Goal: Task Accomplishment & Management: Use online tool/utility

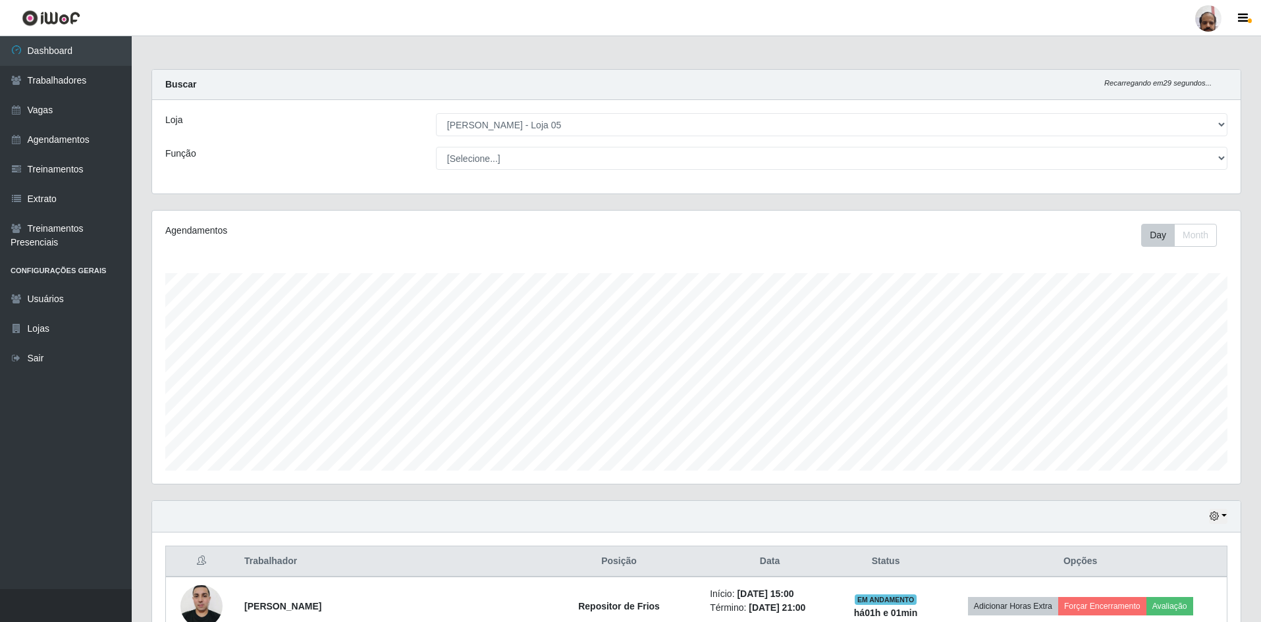
select select "252"
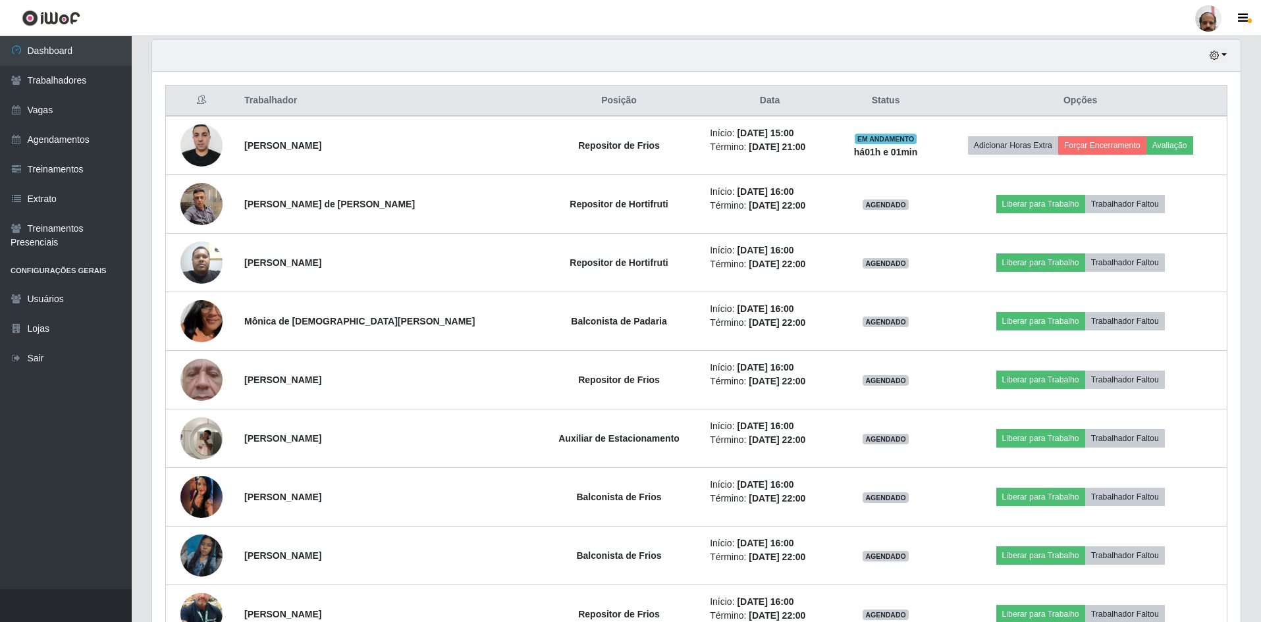
scroll to position [273, 1088]
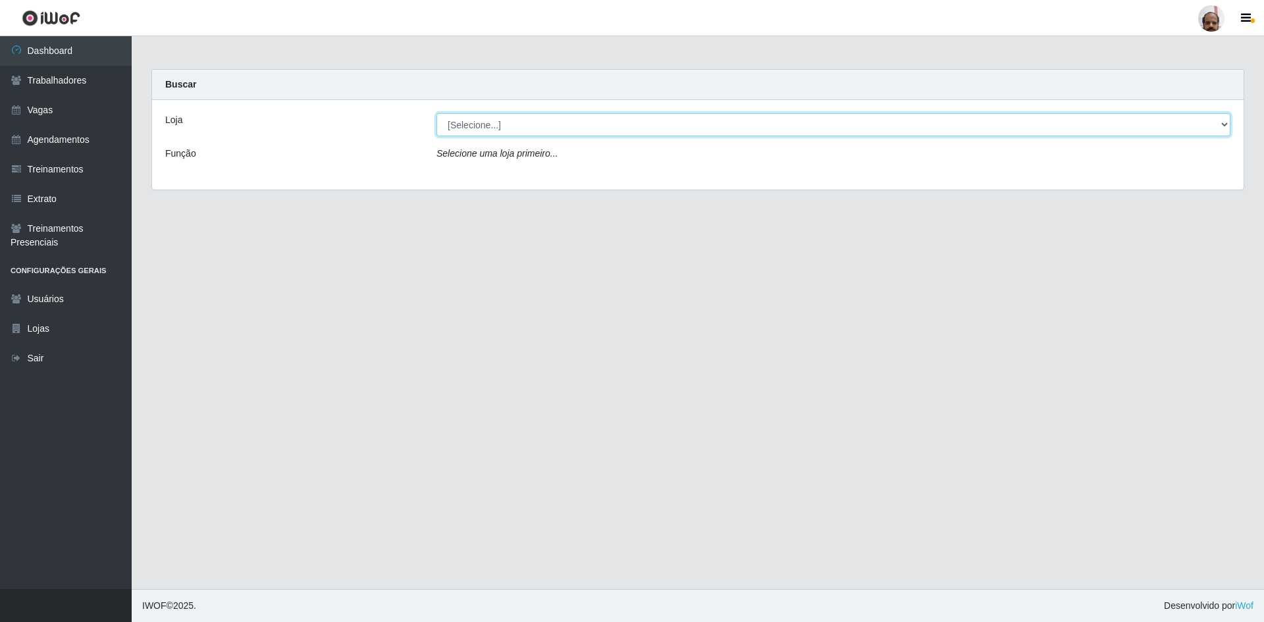
click at [489, 129] on select "[Selecione...] Mar Vermelho - Loja 05" at bounding box center [834, 124] width 794 height 23
select select "252"
click at [437, 113] on select "[Selecione...] Mar Vermelho - Loja 05" at bounding box center [834, 124] width 794 height 23
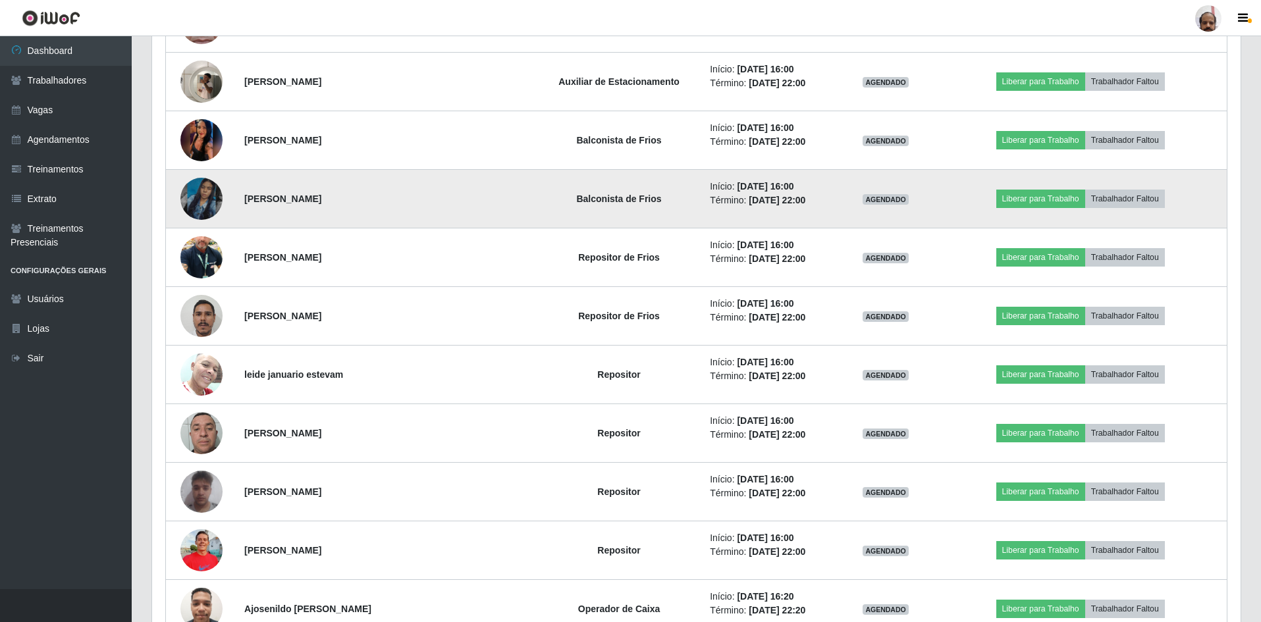
scroll to position [795, 0]
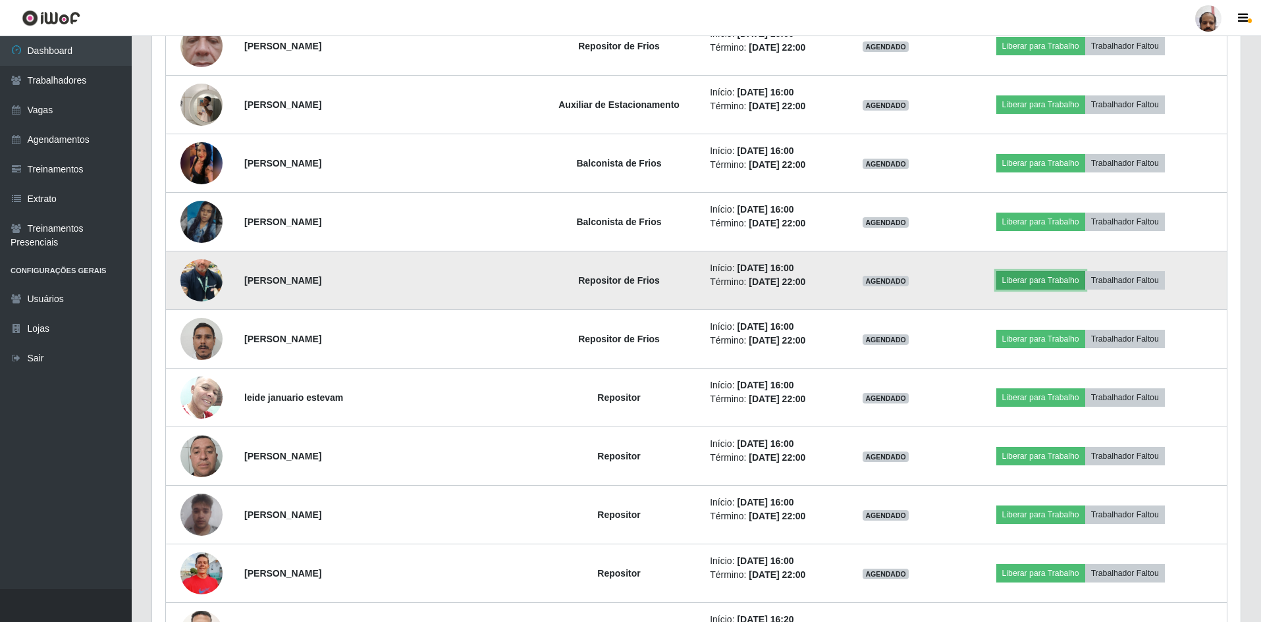
click at [1043, 276] on button "Liberar para Trabalho" at bounding box center [1040, 280] width 89 height 18
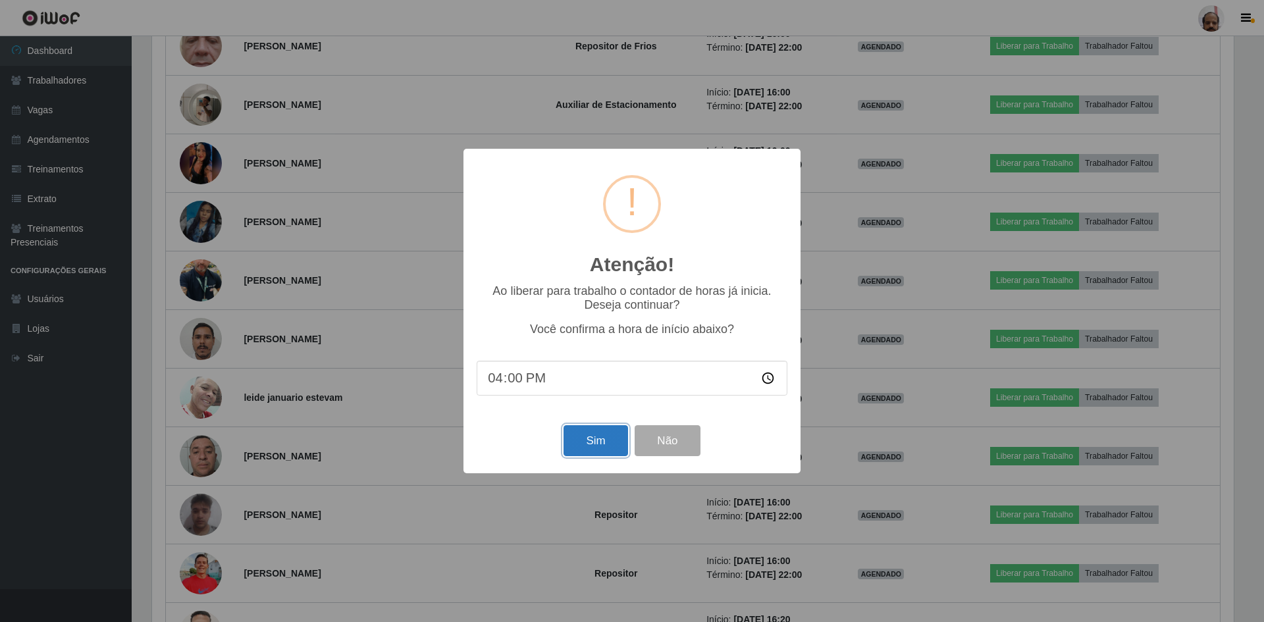
click at [597, 441] on button "Sim" at bounding box center [596, 440] width 64 height 31
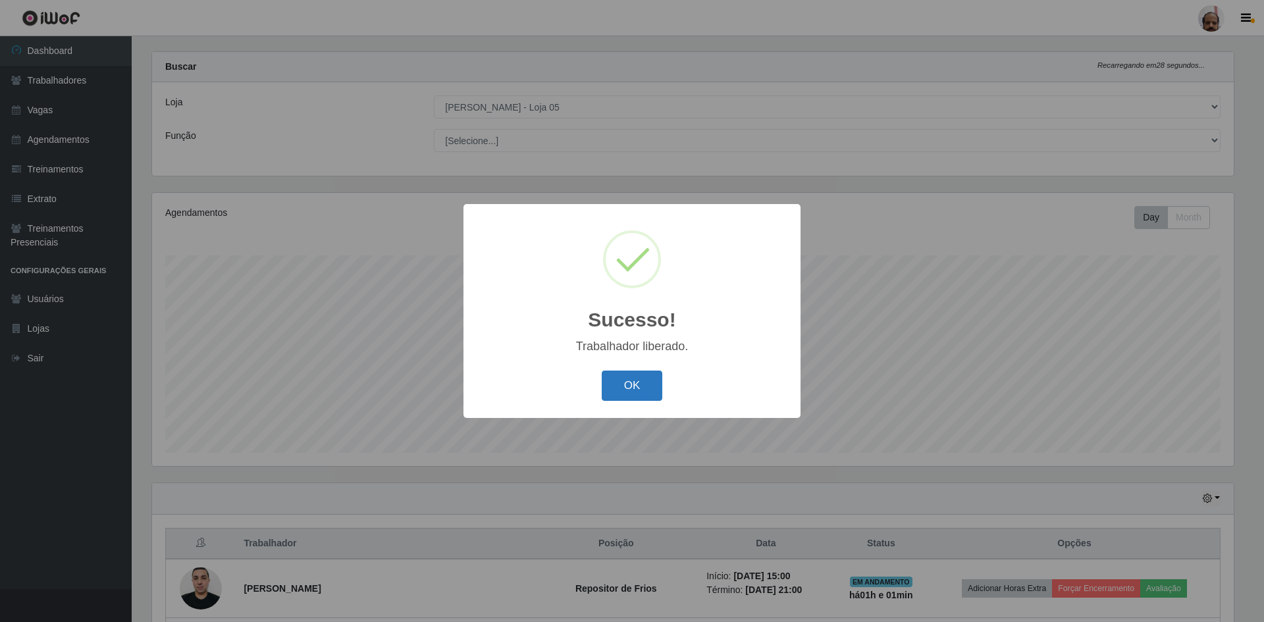
click at [629, 384] on button "OK" at bounding box center [632, 386] width 61 height 31
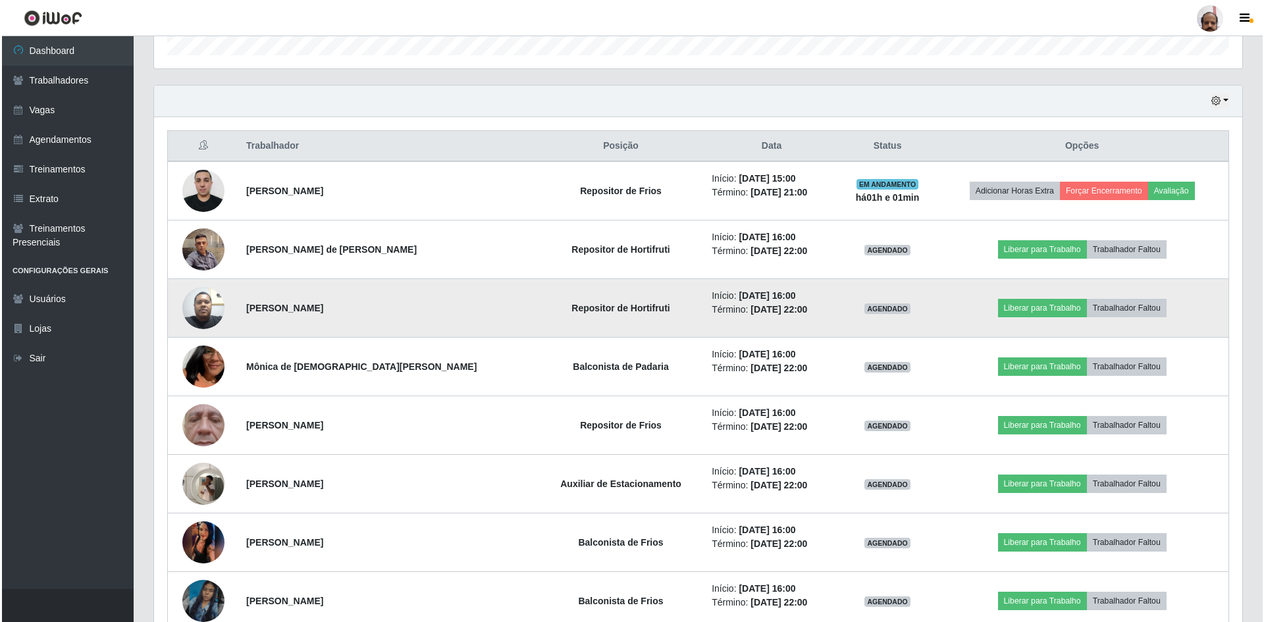
scroll to position [413, 0]
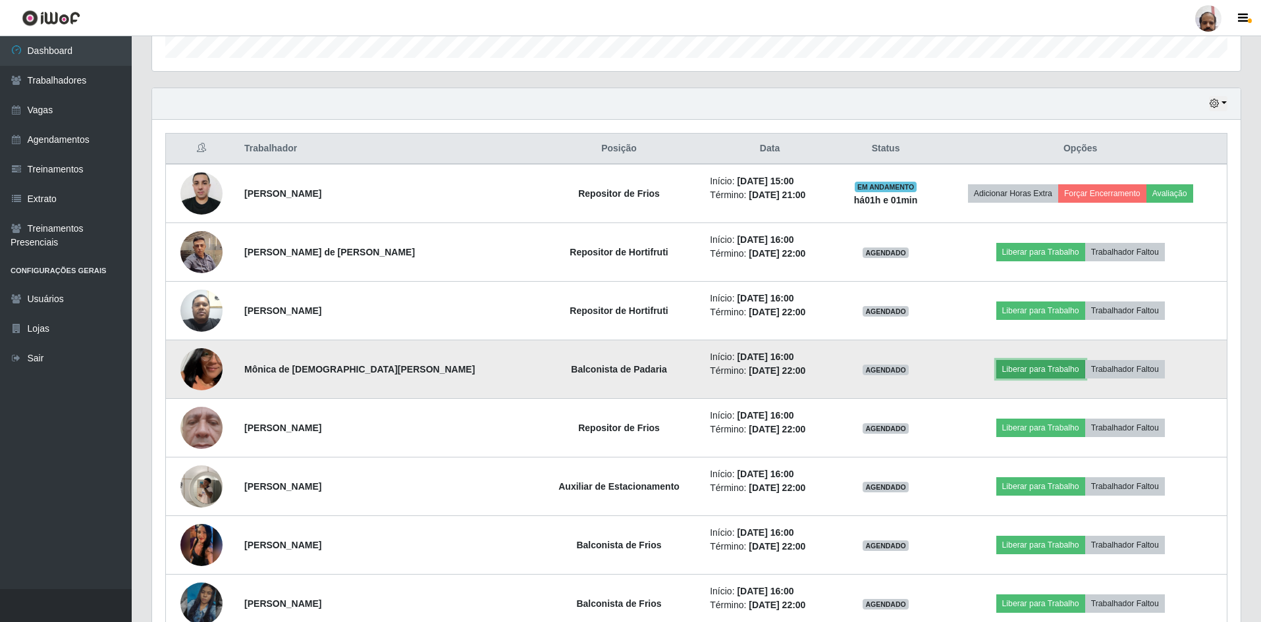
click at [1037, 367] on button "Liberar para Trabalho" at bounding box center [1040, 369] width 89 height 18
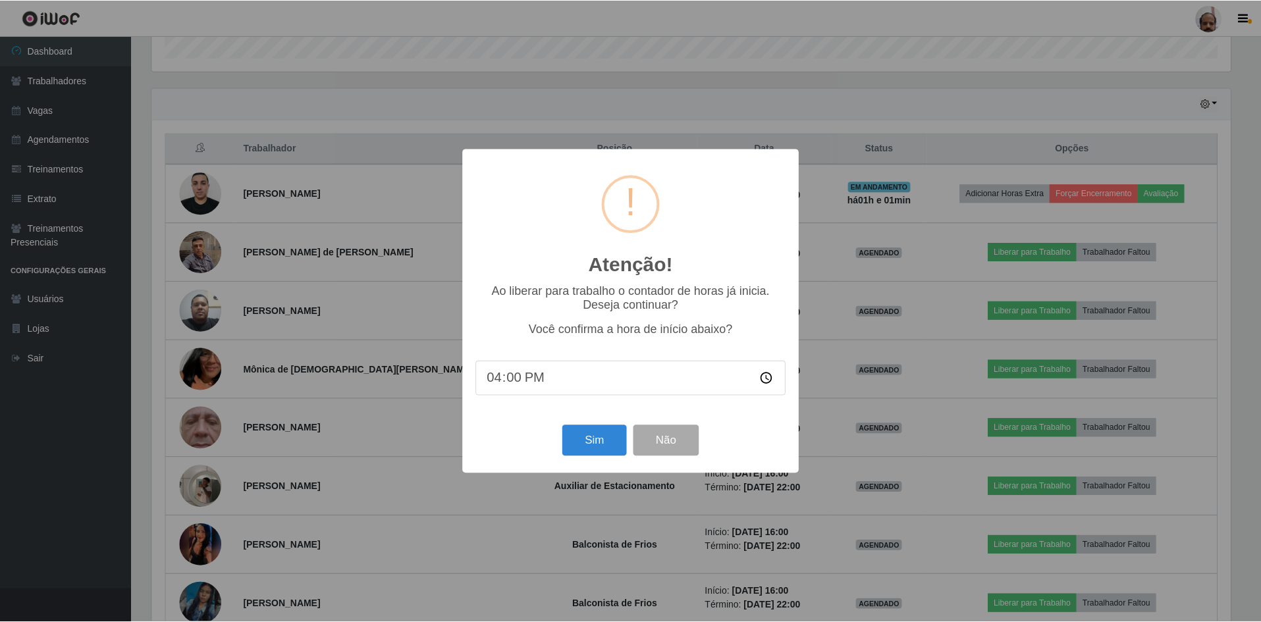
scroll to position [273, 1082]
click at [584, 442] on button "Sim" at bounding box center [596, 440] width 64 height 31
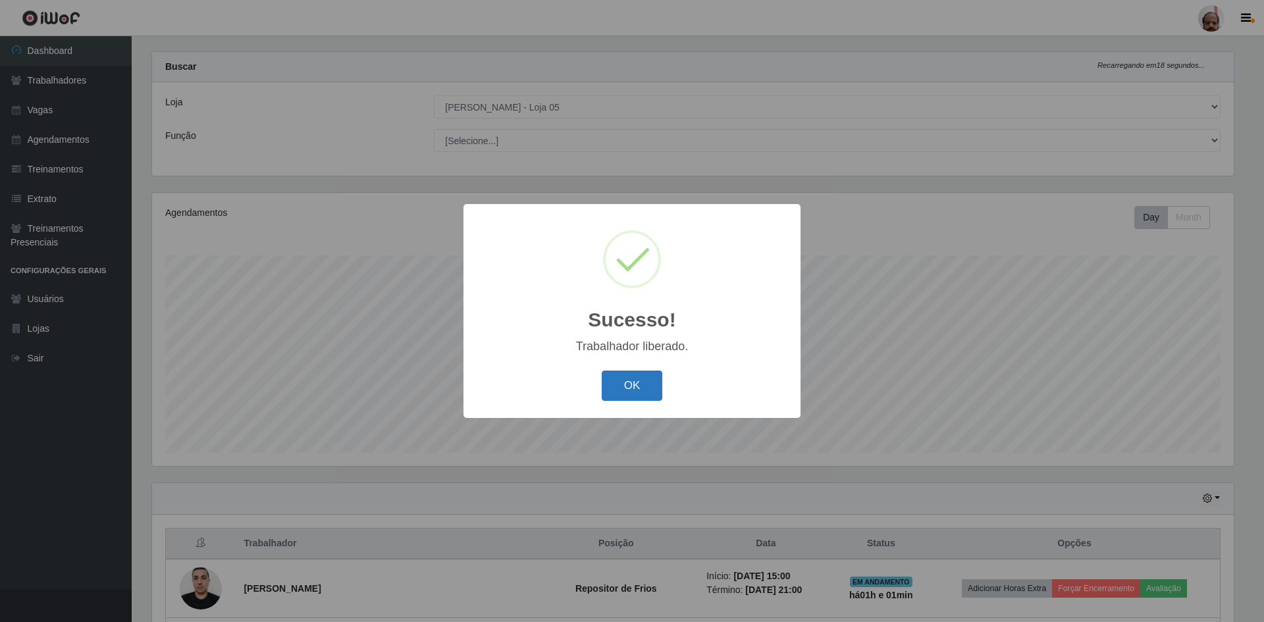
click at [638, 392] on button "OK" at bounding box center [632, 386] width 61 height 31
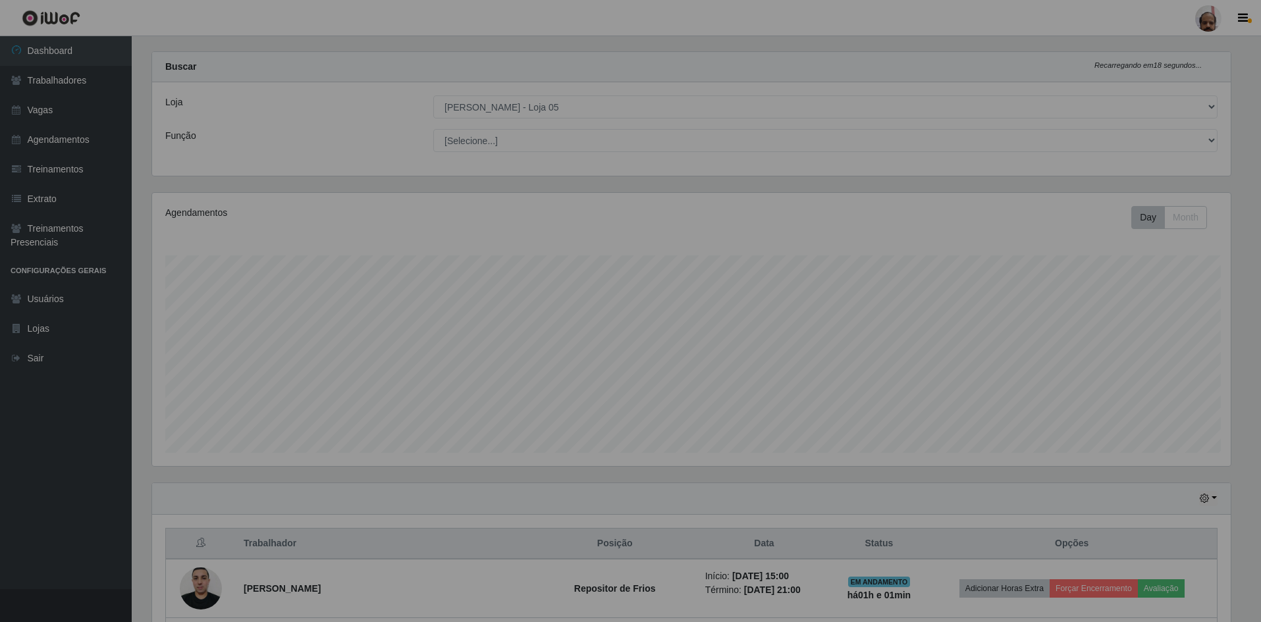
scroll to position [0, 0]
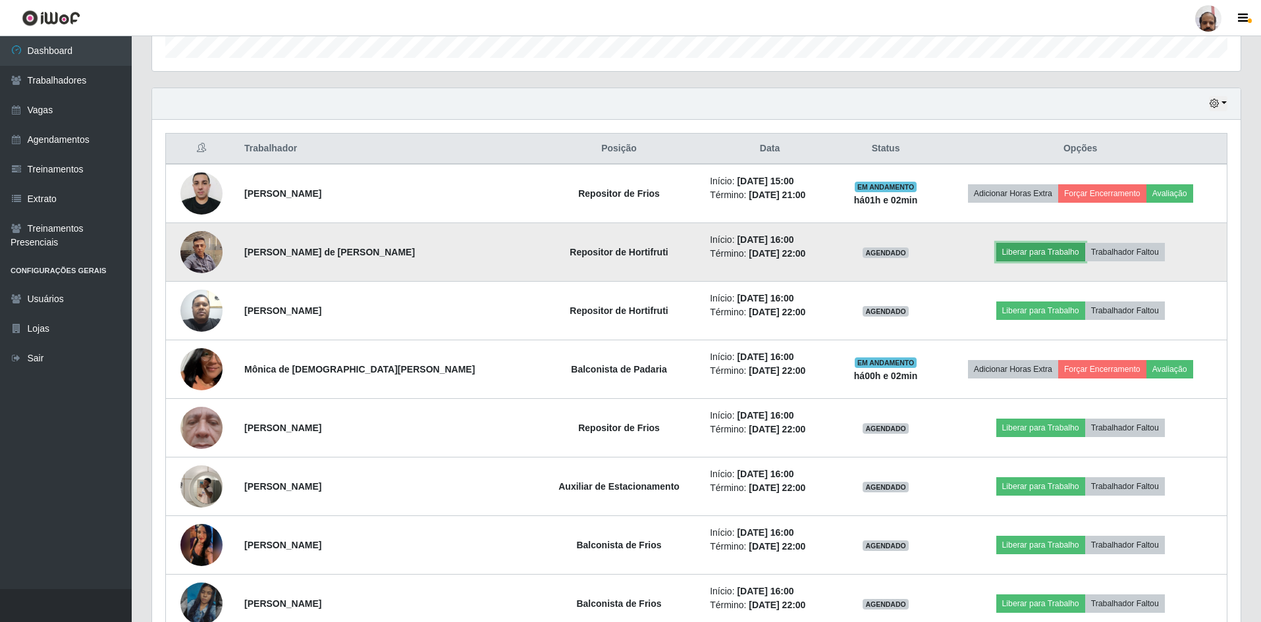
click at [1035, 252] on button "Liberar para Trabalho" at bounding box center [1040, 252] width 89 height 18
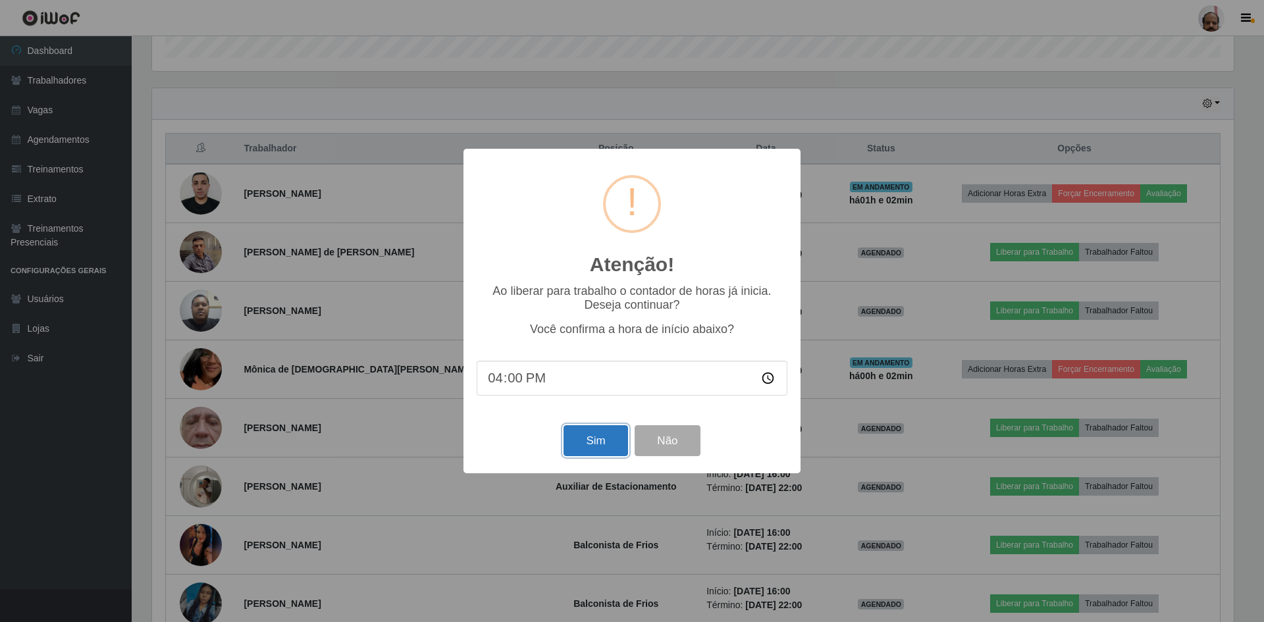
click at [584, 445] on button "Sim" at bounding box center [596, 440] width 64 height 31
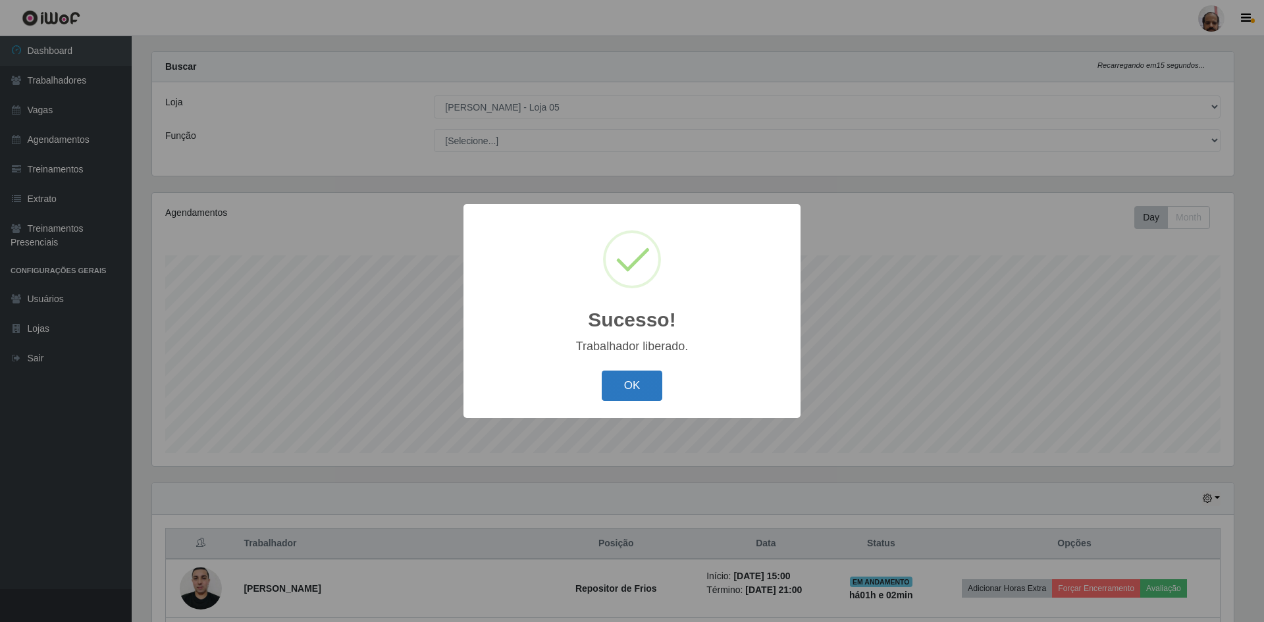
click at [623, 385] on button "OK" at bounding box center [632, 386] width 61 height 31
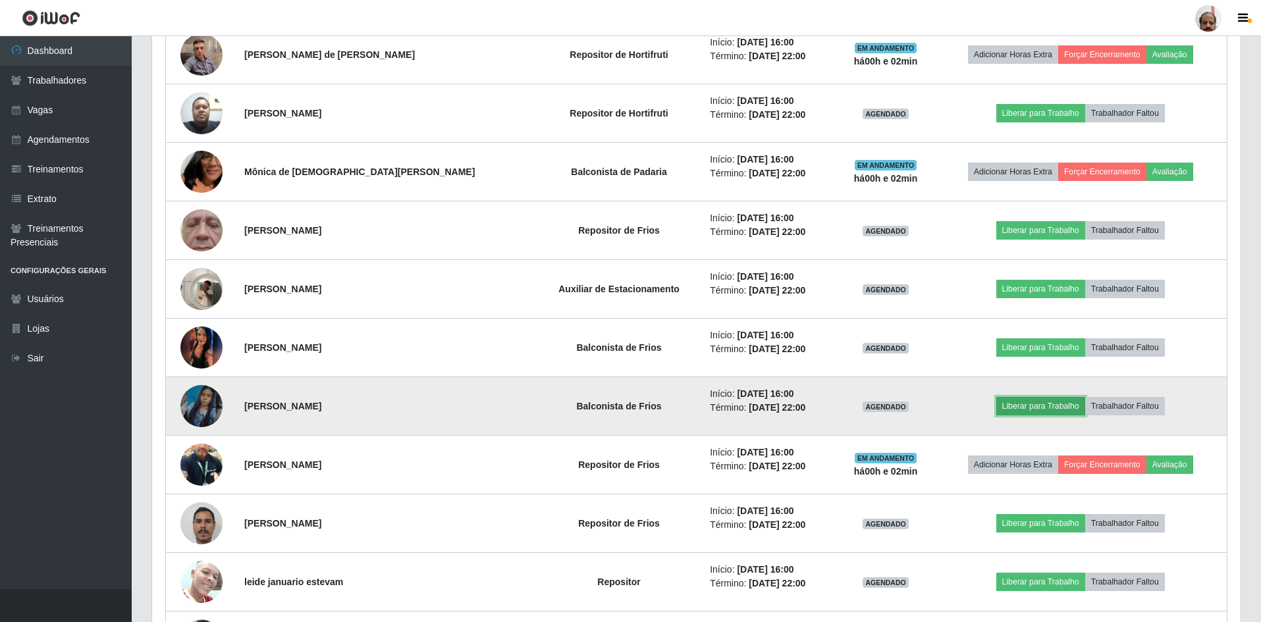
click at [1033, 402] on button "Liberar para Trabalho" at bounding box center [1040, 406] width 89 height 18
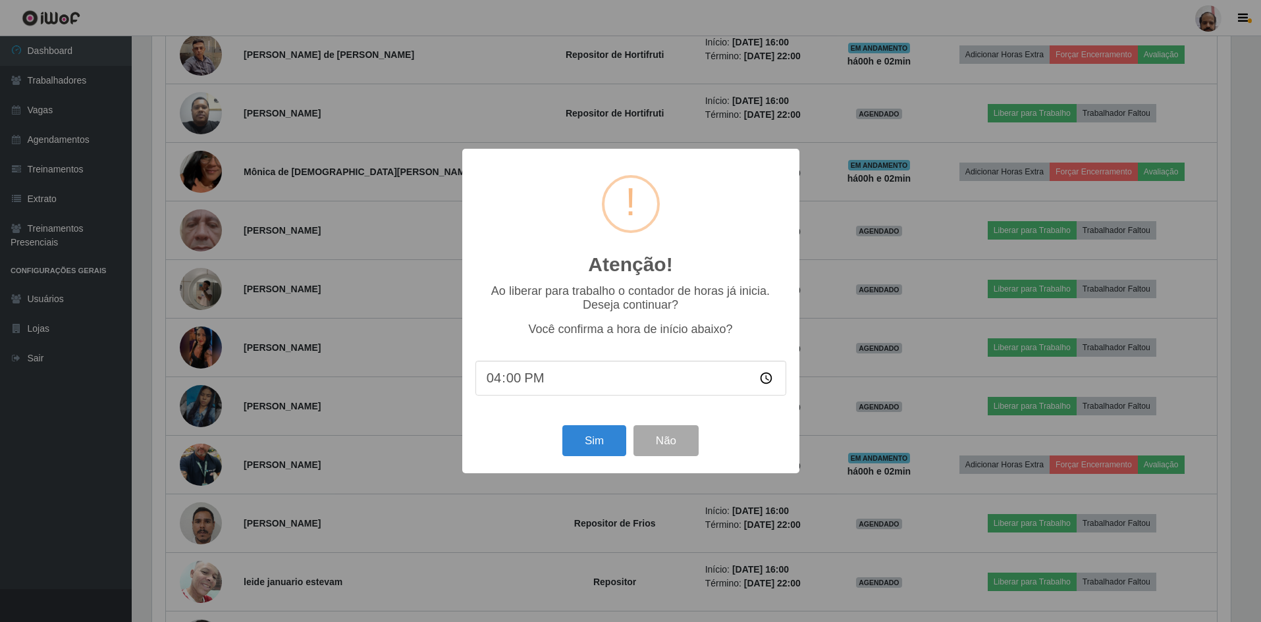
scroll to position [658216, 657407]
click at [600, 446] on button "Sim" at bounding box center [596, 440] width 64 height 31
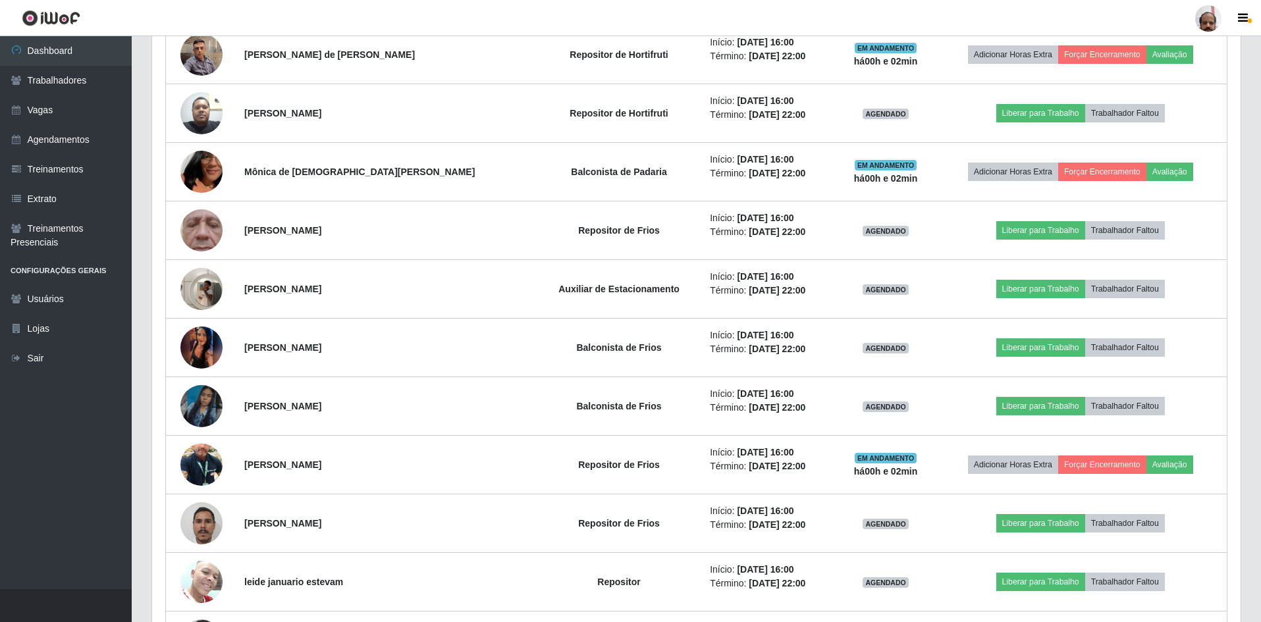
scroll to position [658216, 657401]
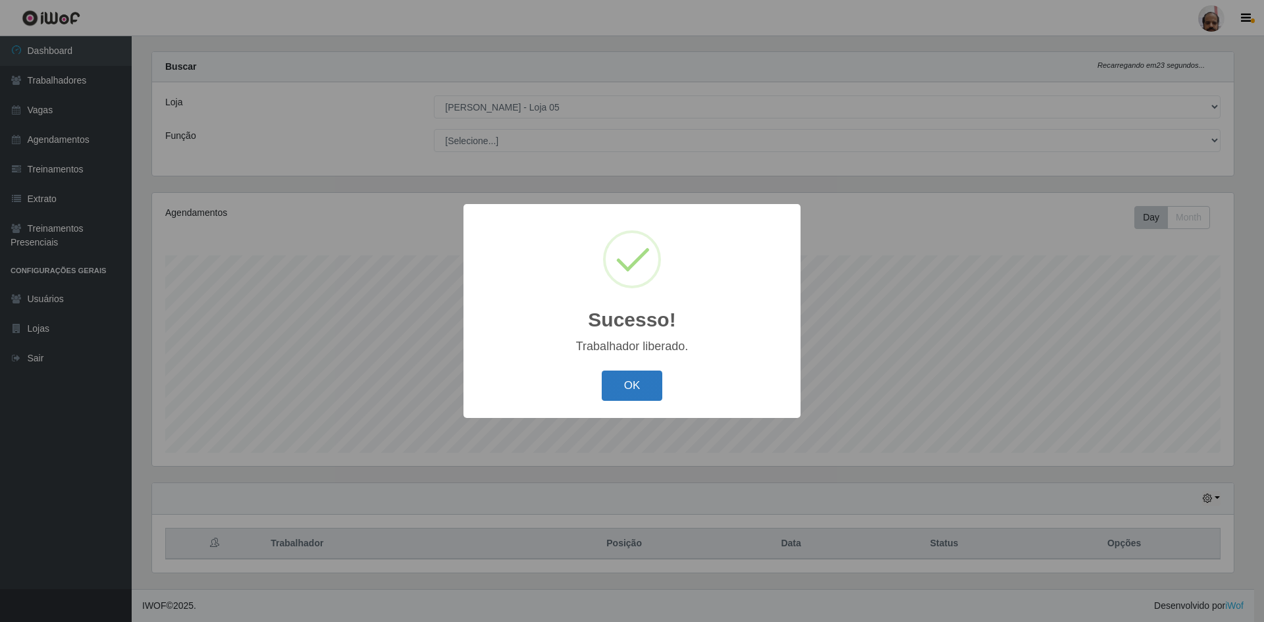
click at [630, 389] on button "OK" at bounding box center [632, 386] width 61 height 31
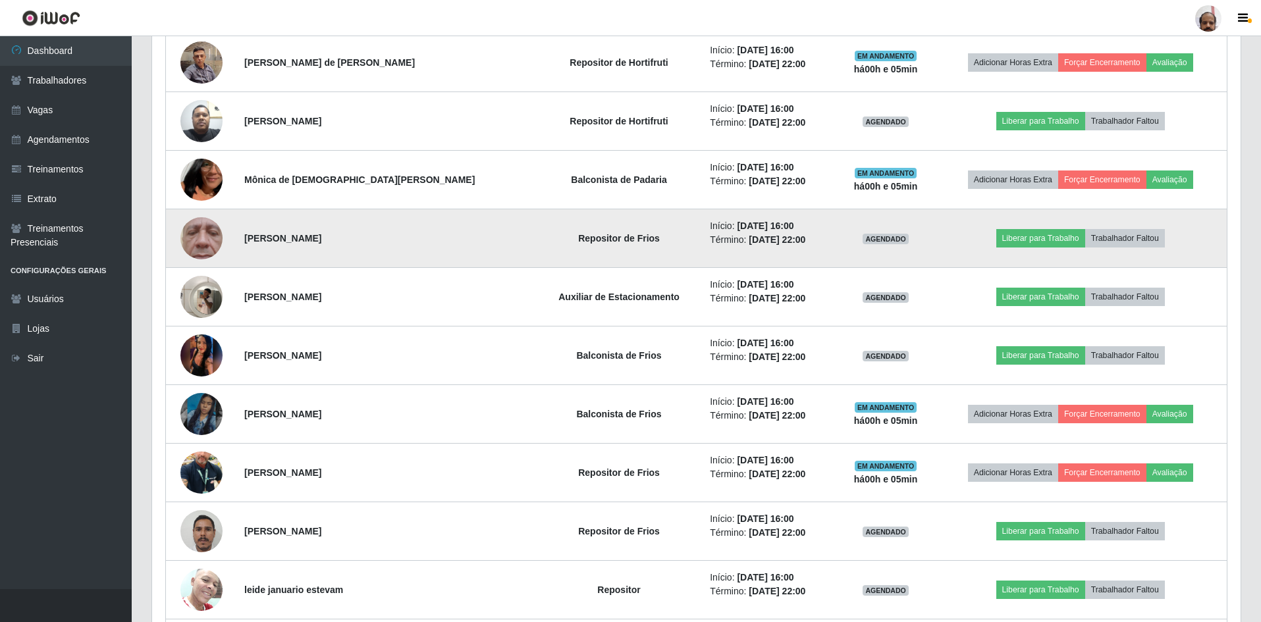
scroll to position [610, 0]
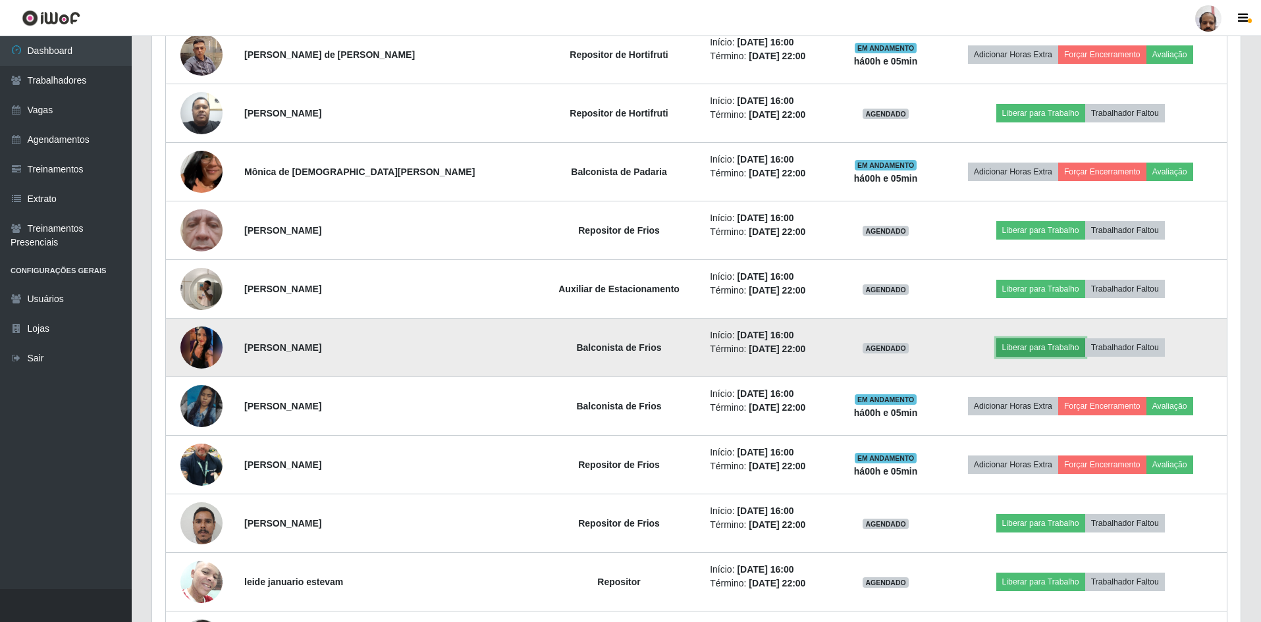
click at [1034, 346] on button "Liberar para Trabalho" at bounding box center [1040, 347] width 89 height 18
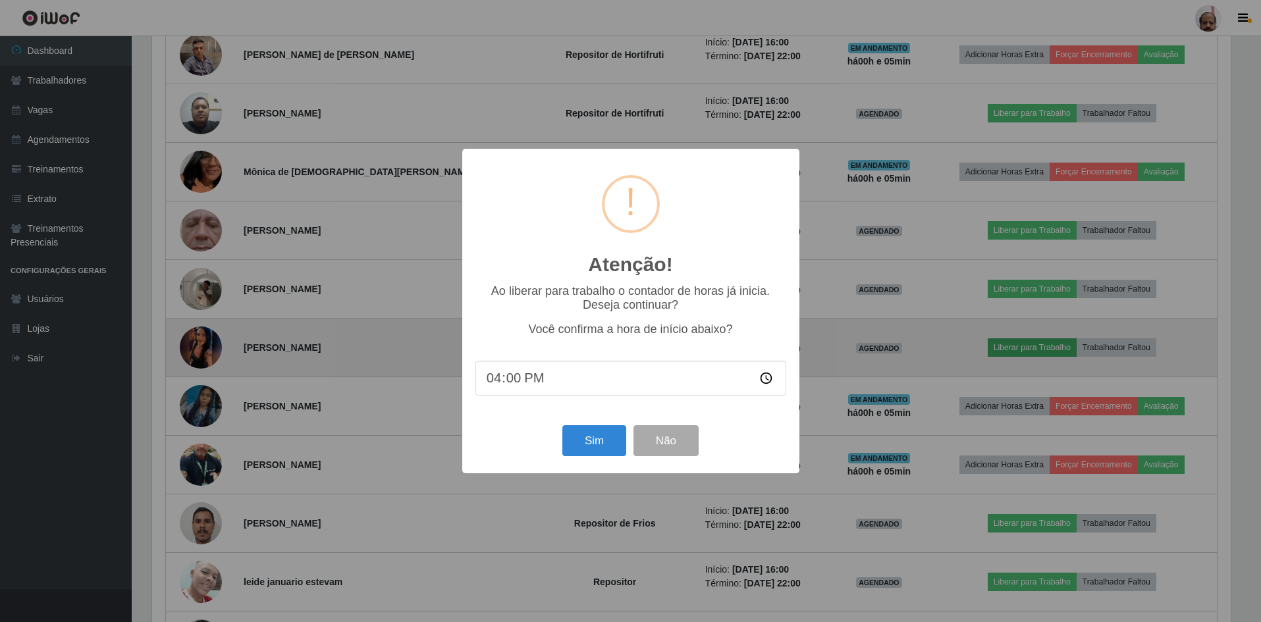
scroll to position [273, 1082]
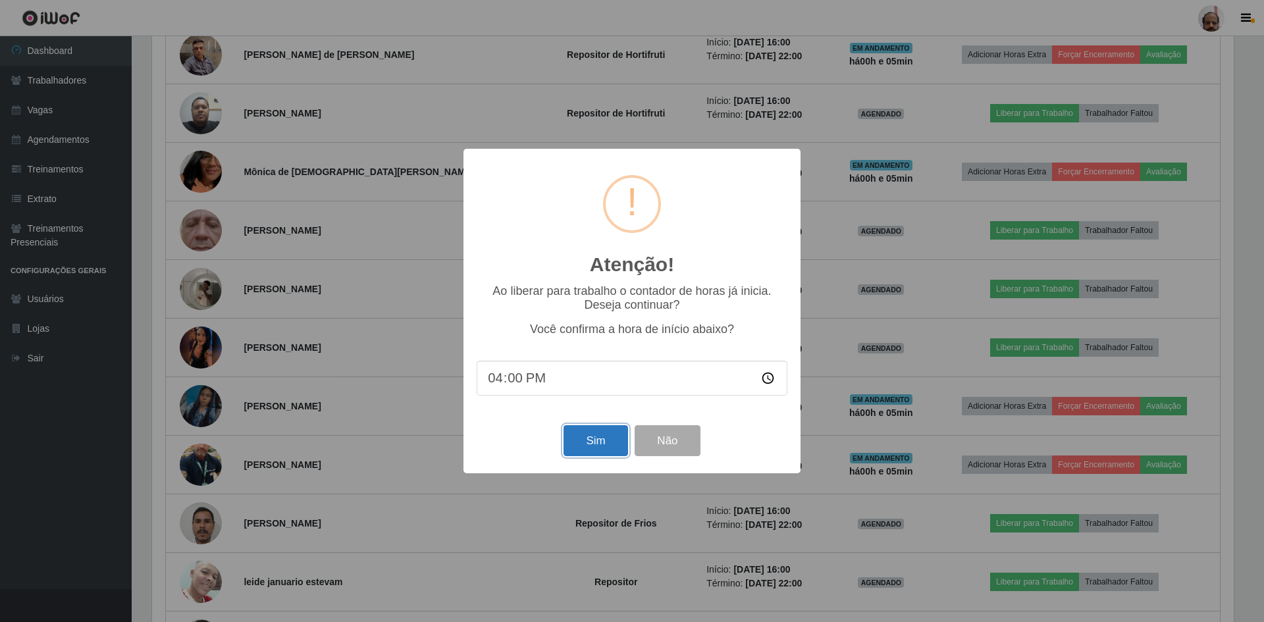
click at [593, 452] on button "Sim" at bounding box center [596, 440] width 64 height 31
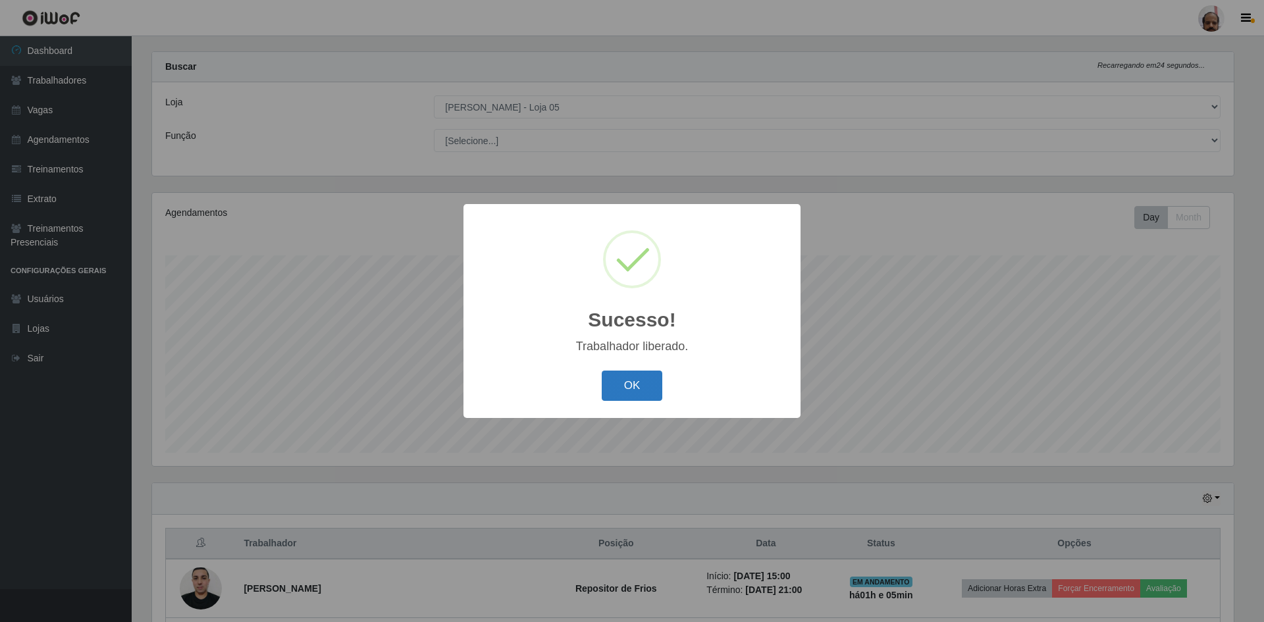
click at [631, 395] on button "OK" at bounding box center [632, 386] width 61 height 31
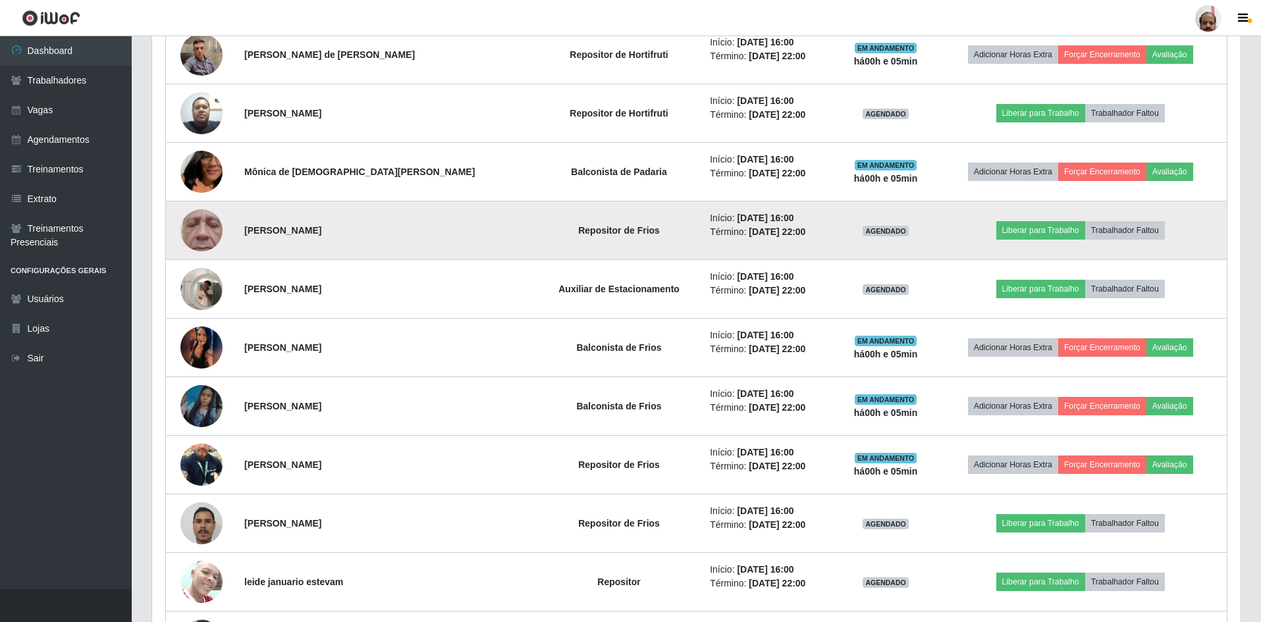
scroll to position [874, 0]
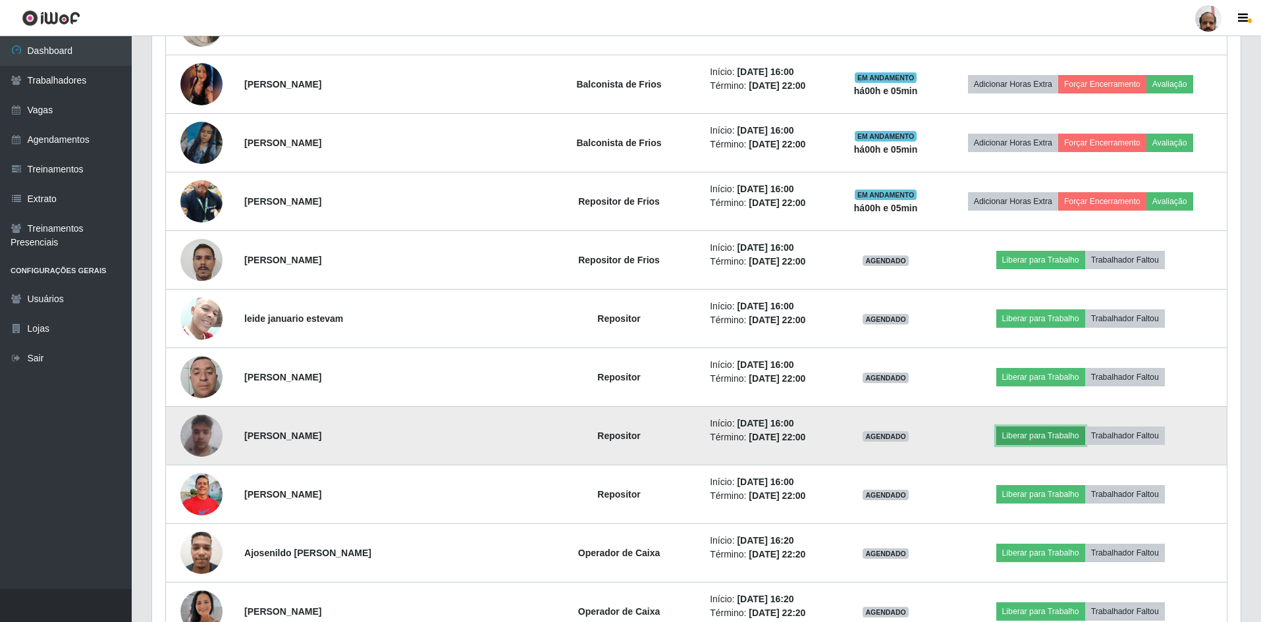
click at [1041, 433] on button "Liberar para Trabalho" at bounding box center [1040, 436] width 89 height 18
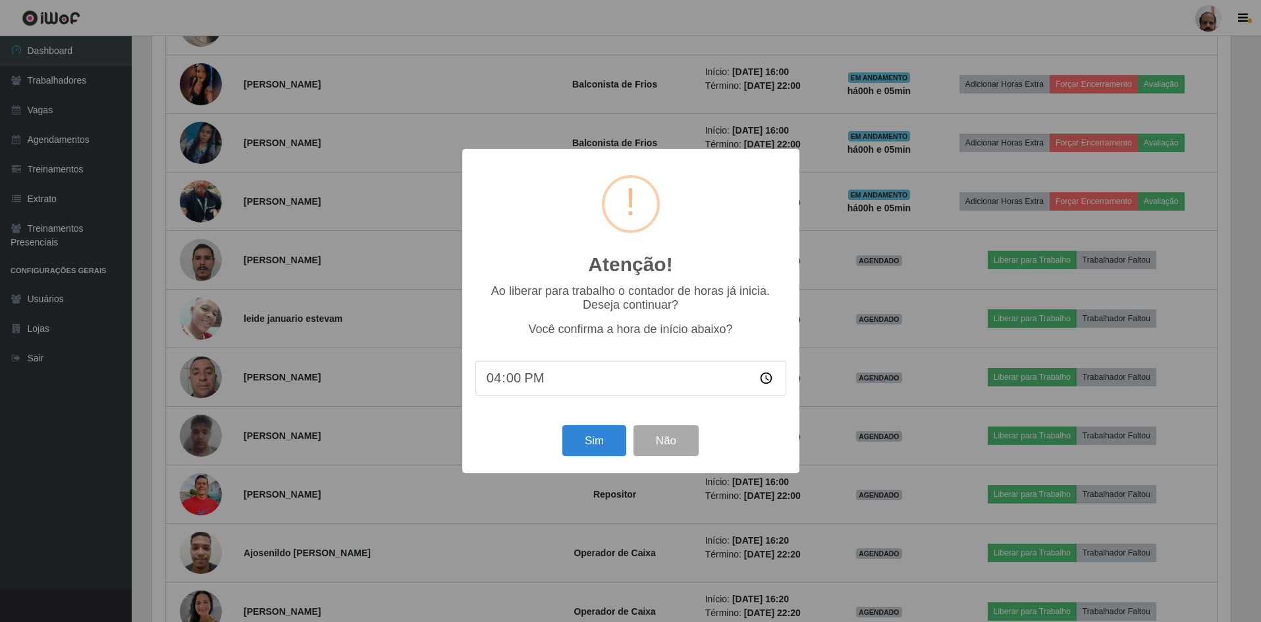
scroll to position [273, 1082]
click at [590, 443] on button "Sim" at bounding box center [596, 440] width 64 height 31
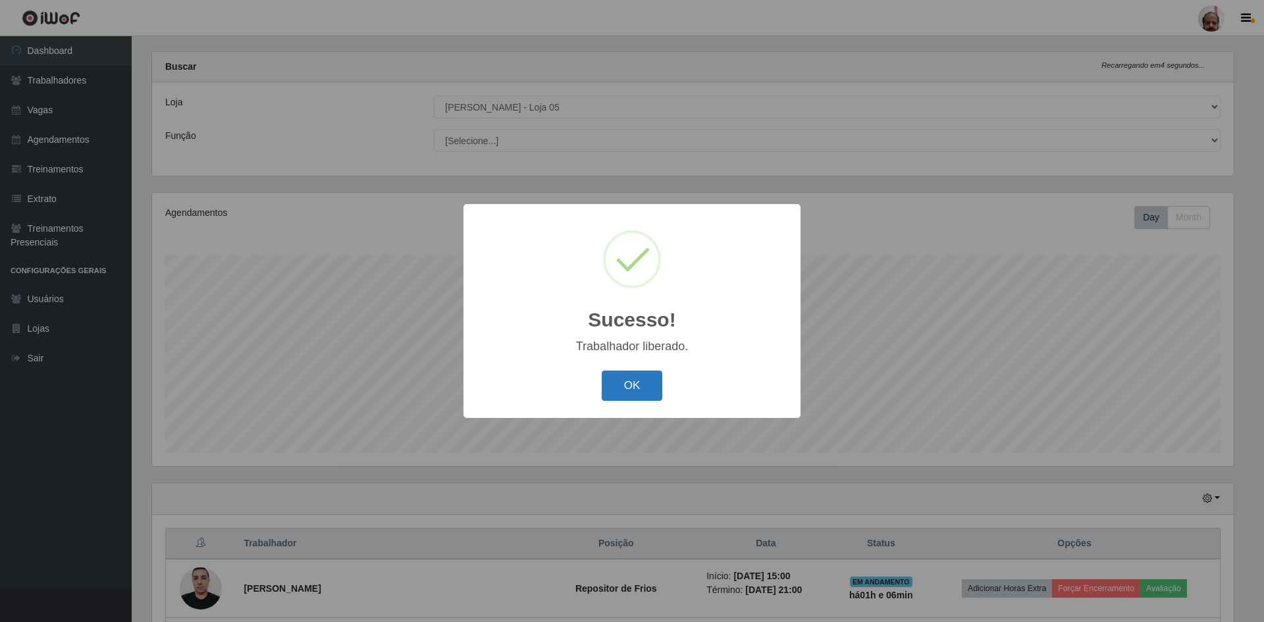
click at [629, 392] on button "OK" at bounding box center [632, 386] width 61 height 31
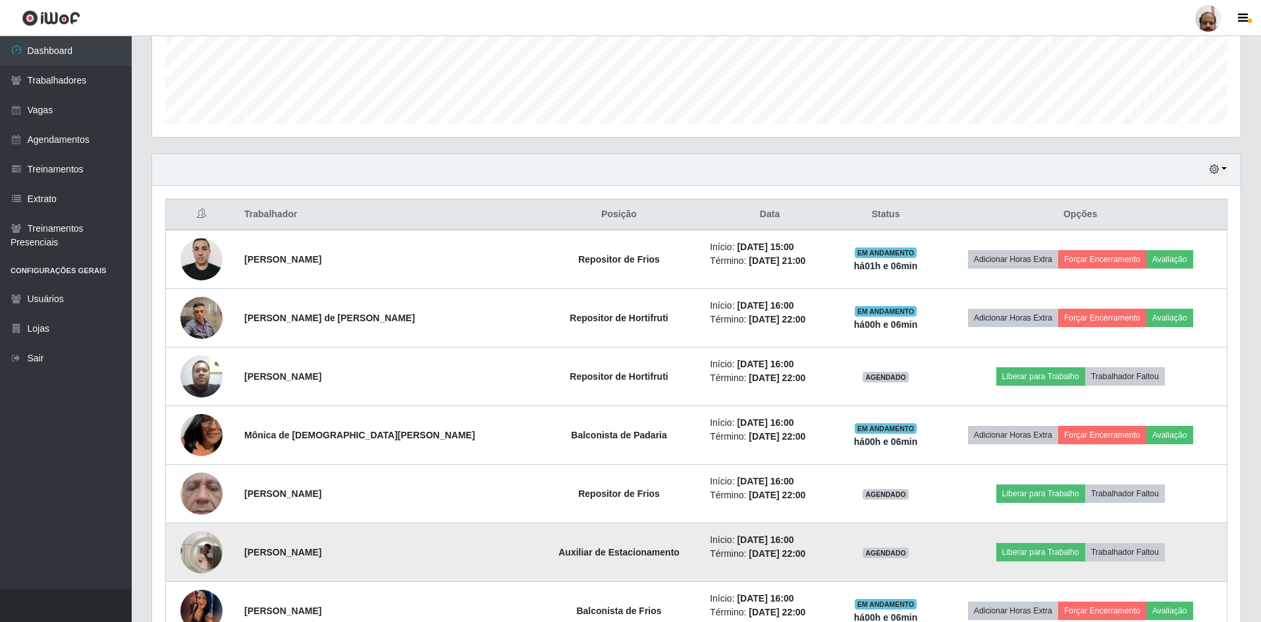
scroll to position [413, 0]
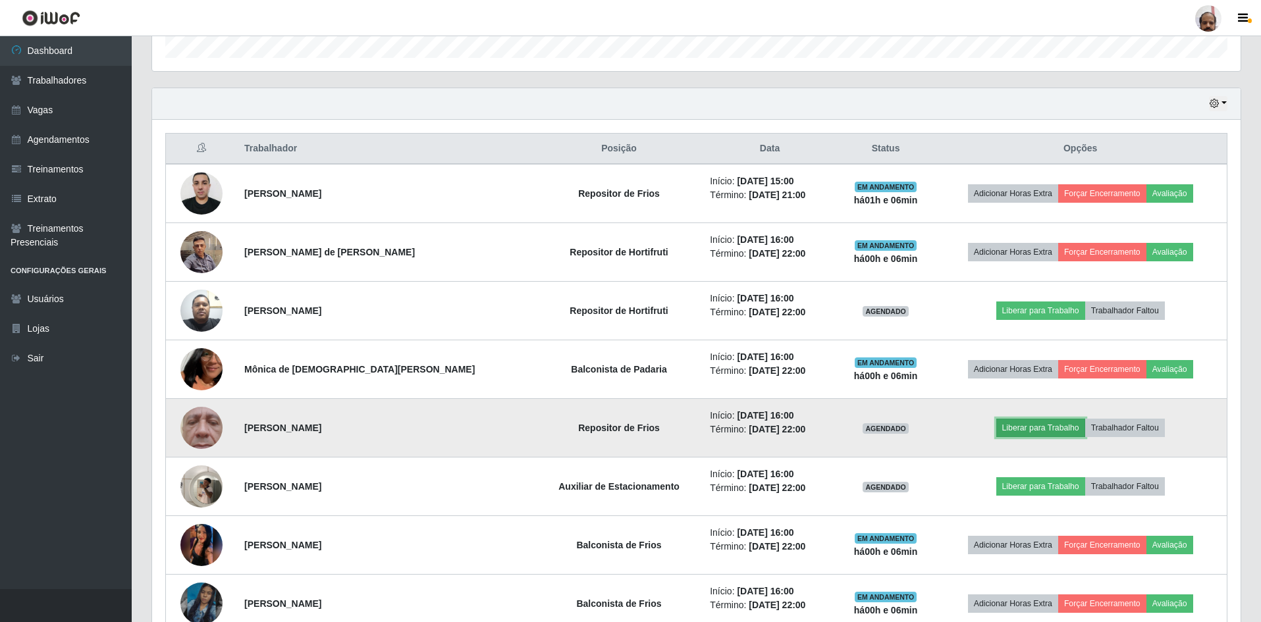
click at [1032, 429] on button "Liberar para Trabalho" at bounding box center [1040, 428] width 89 height 18
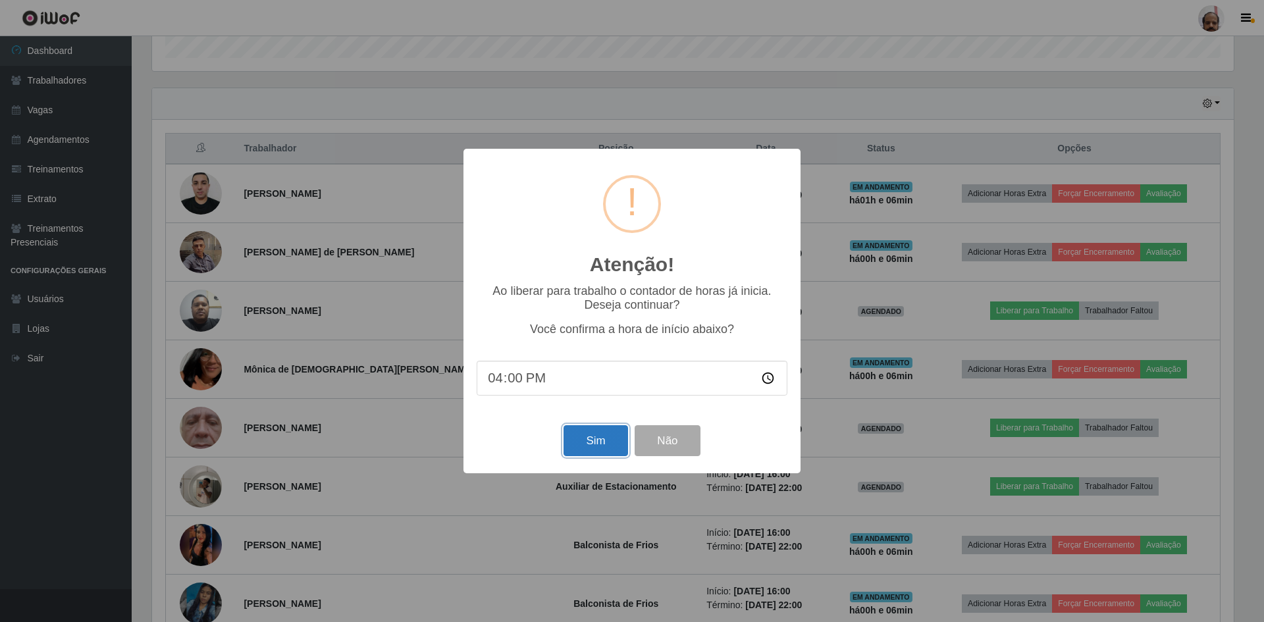
click at [594, 441] on button "Sim" at bounding box center [596, 440] width 64 height 31
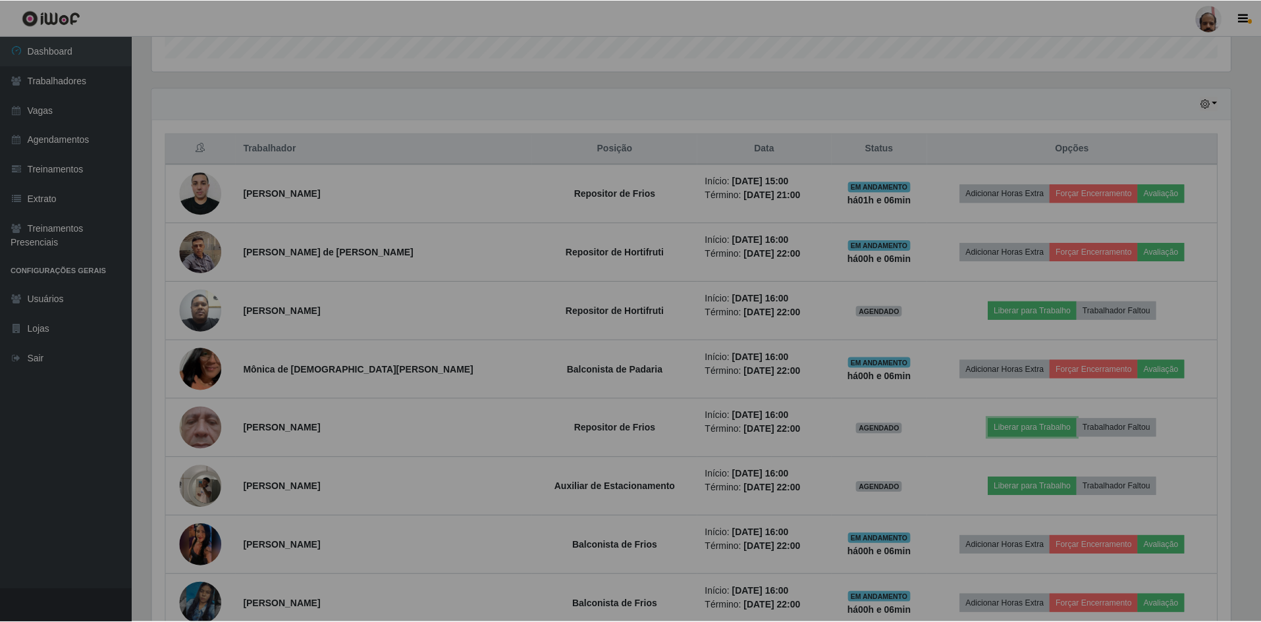
scroll to position [273, 1088]
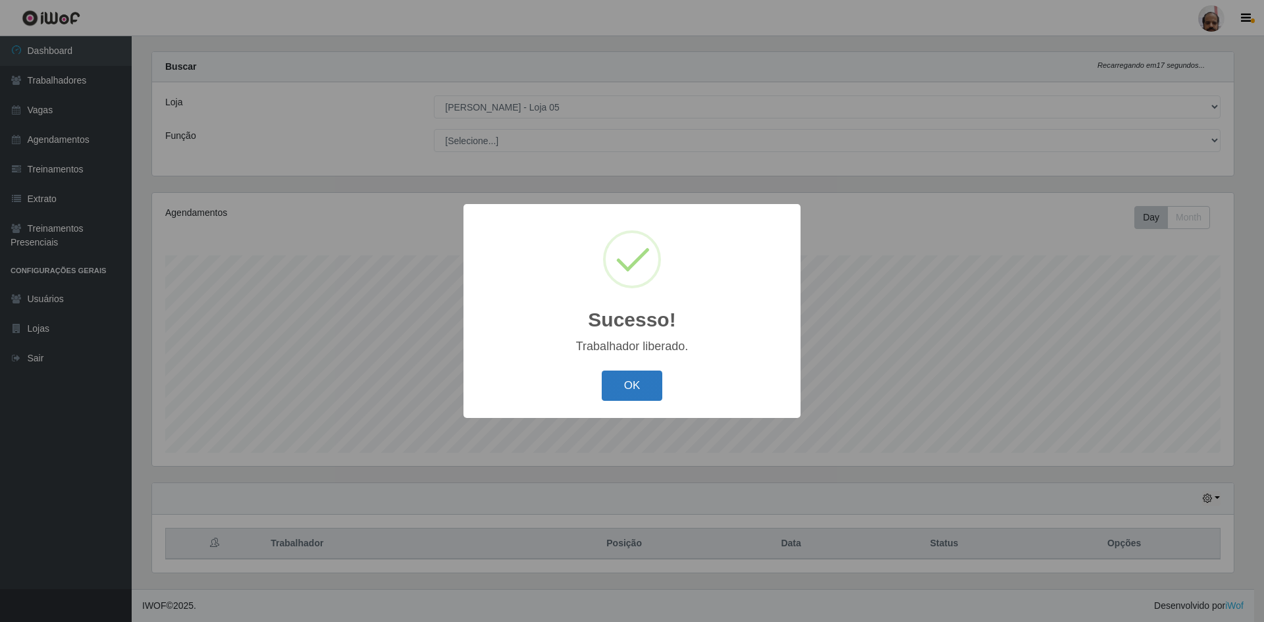
click at [628, 391] on button "OK" at bounding box center [632, 386] width 61 height 31
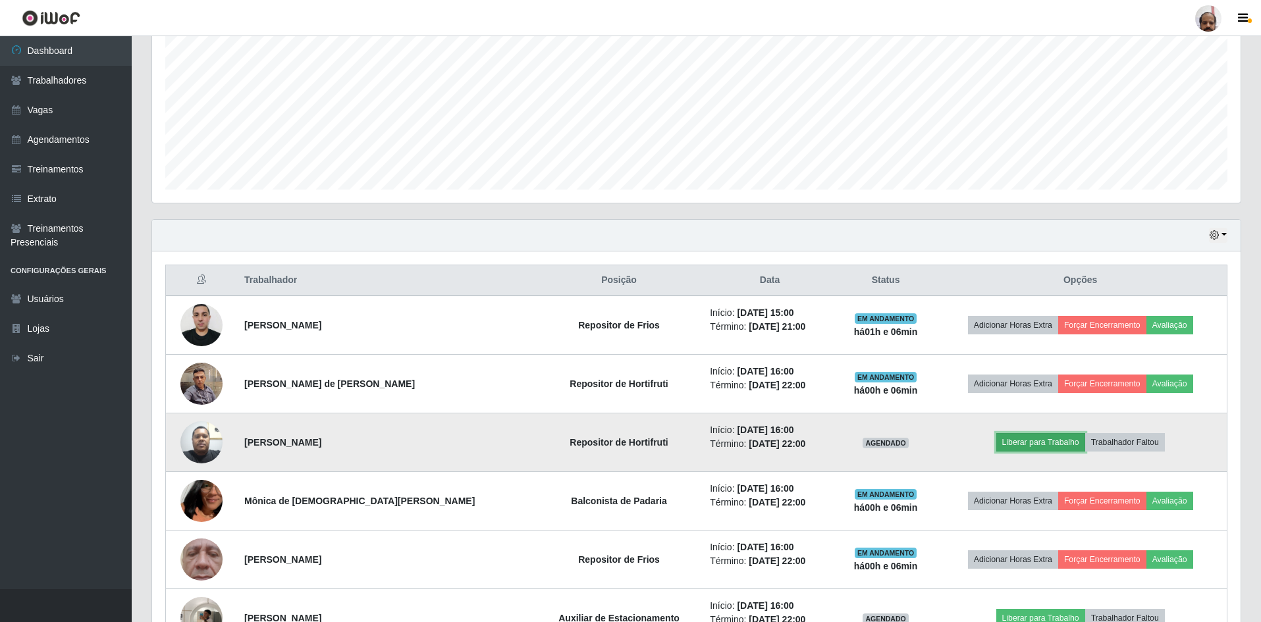
click at [1011, 441] on button "Liberar para Trabalho" at bounding box center [1040, 442] width 89 height 18
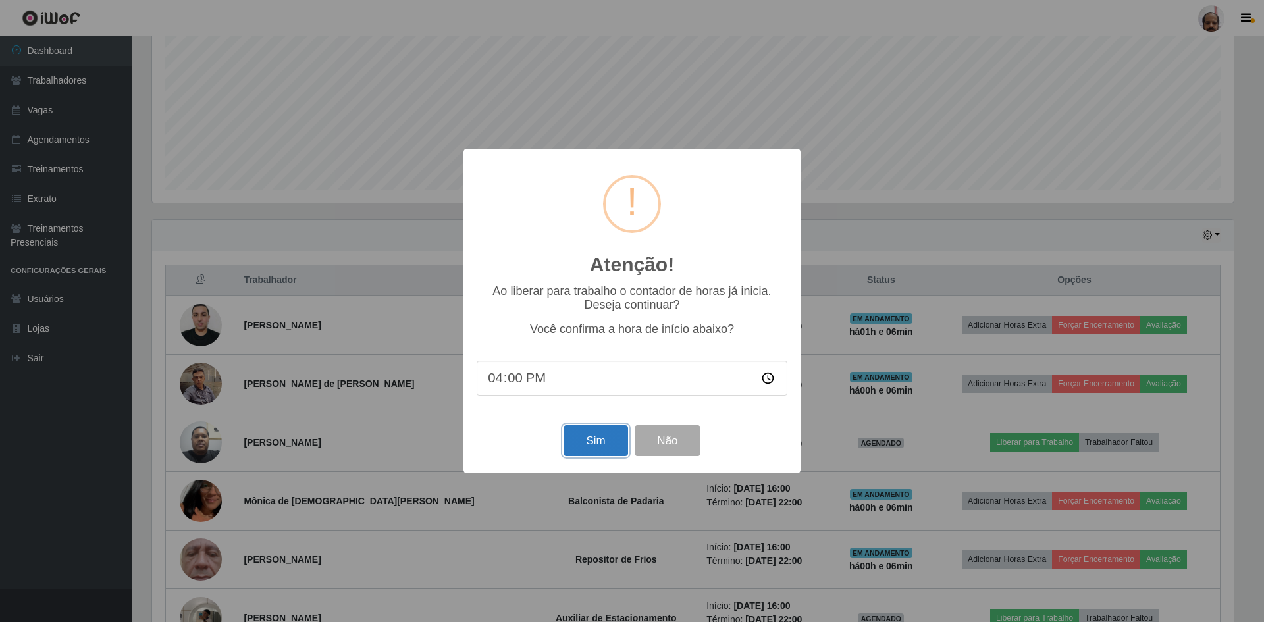
click at [594, 442] on button "Sim" at bounding box center [596, 440] width 64 height 31
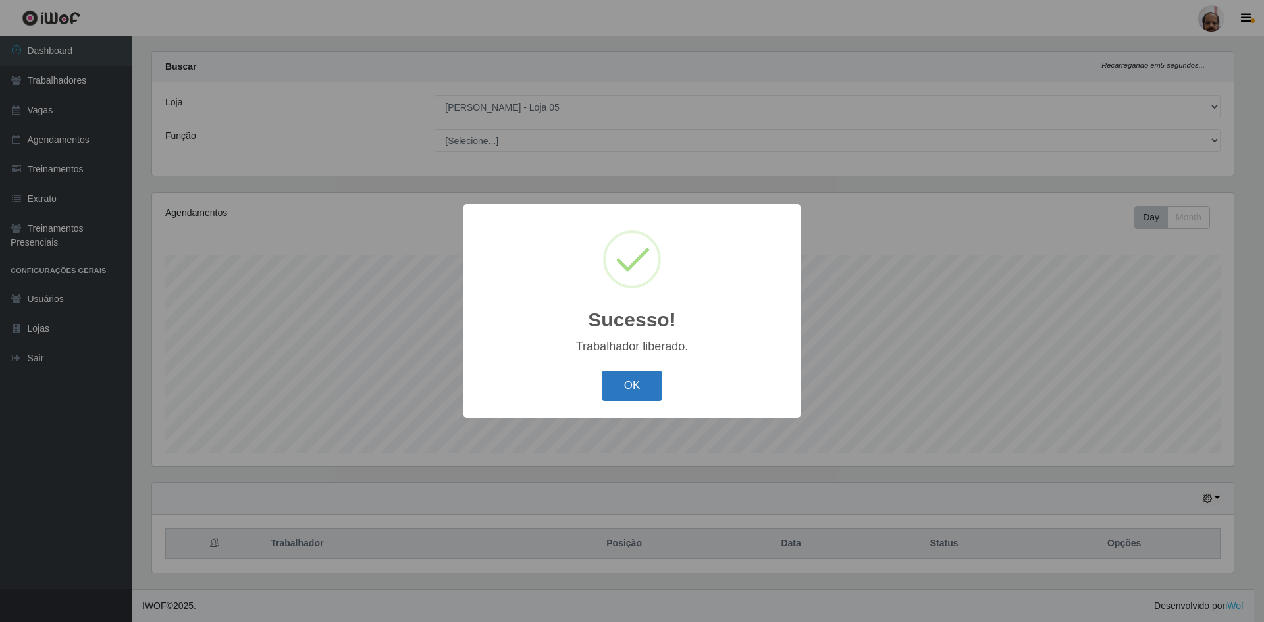
click at [636, 381] on button "OK" at bounding box center [632, 386] width 61 height 31
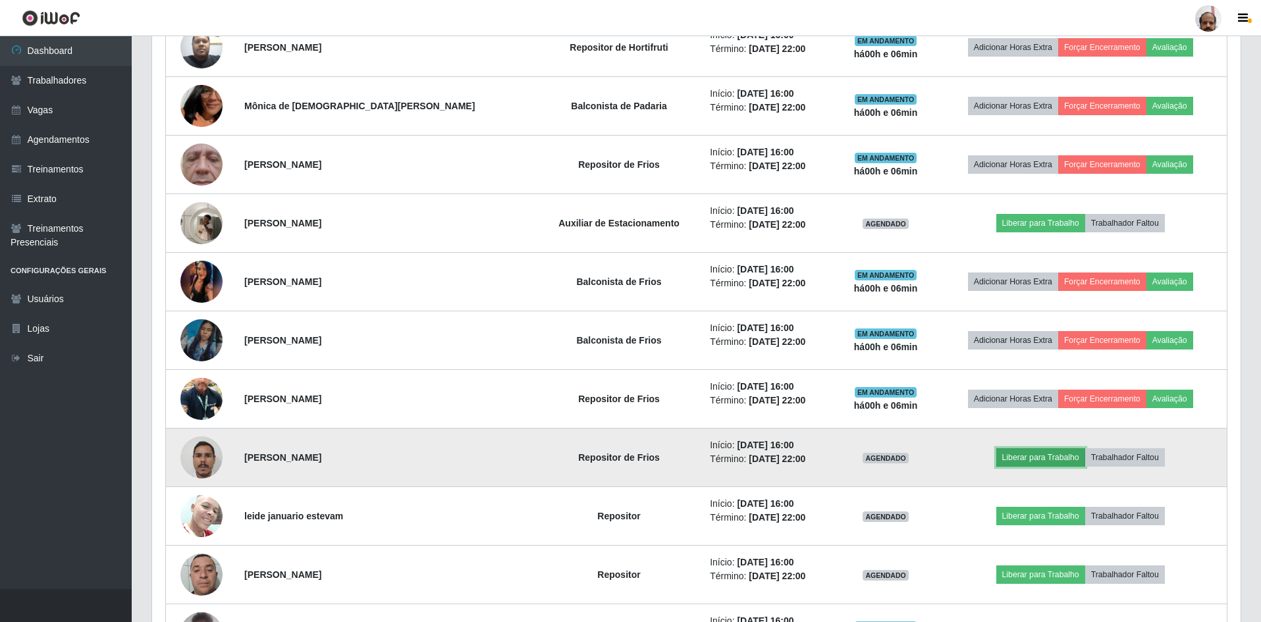
click at [1010, 455] on button "Liberar para Trabalho" at bounding box center [1040, 457] width 89 height 18
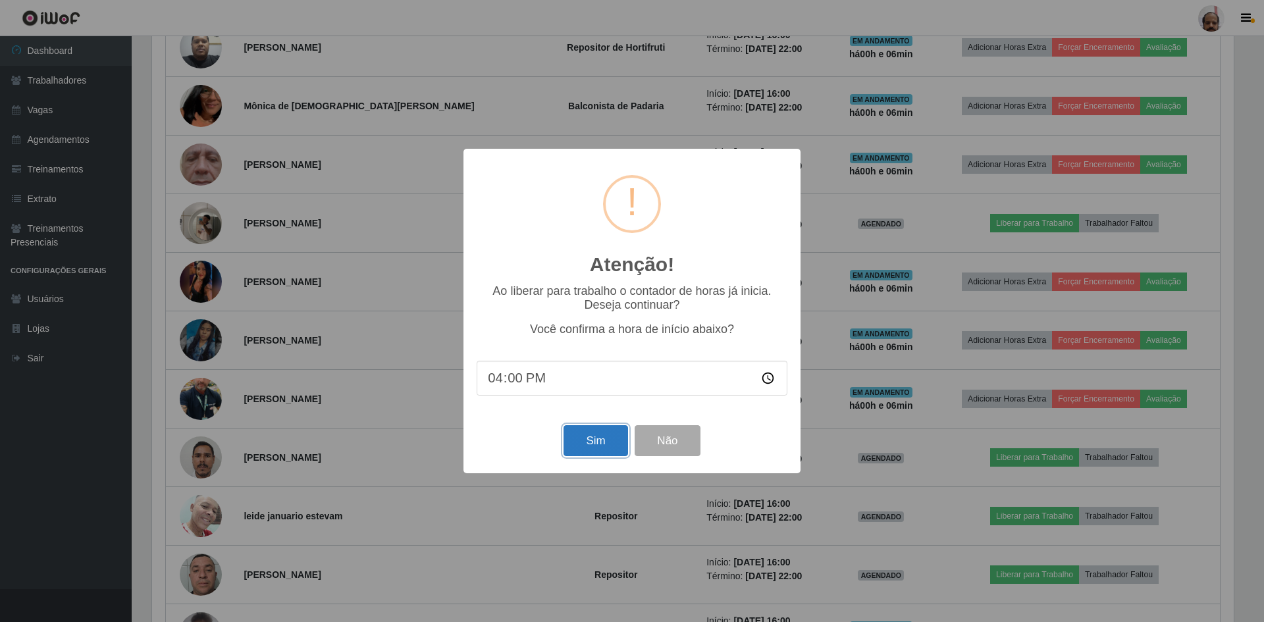
click at [603, 436] on button "Sim" at bounding box center [596, 440] width 64 height 31
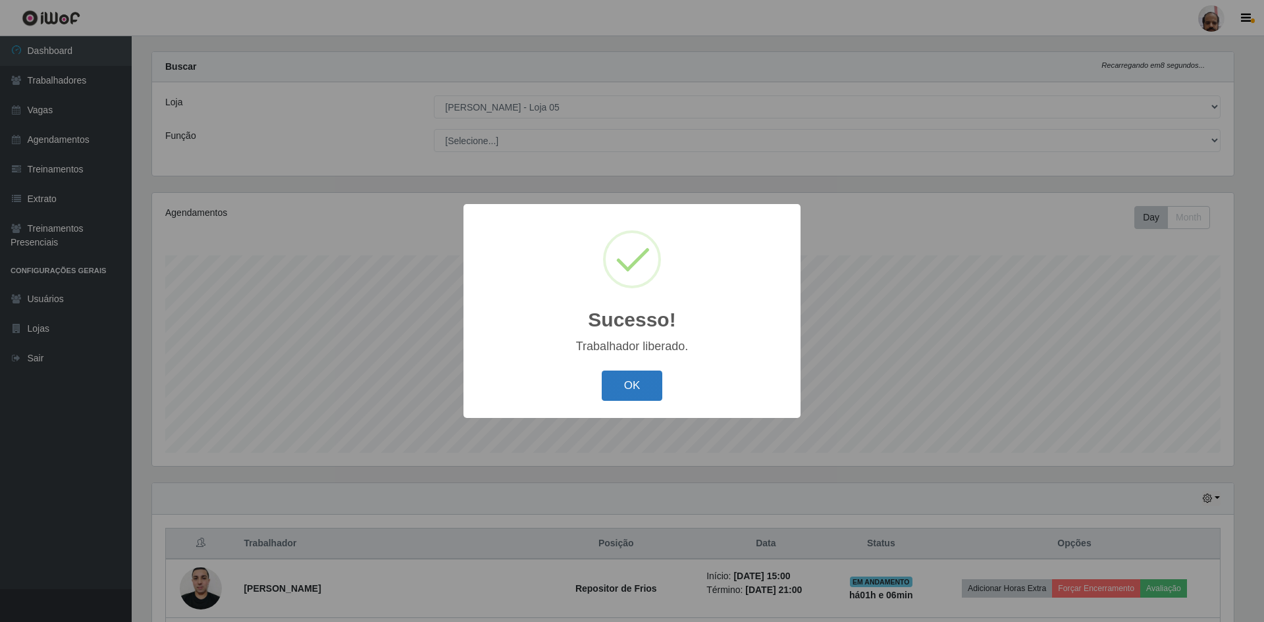
click at [630, 381] on button "OK" at bounding box center [632, 386] width 61 height 31
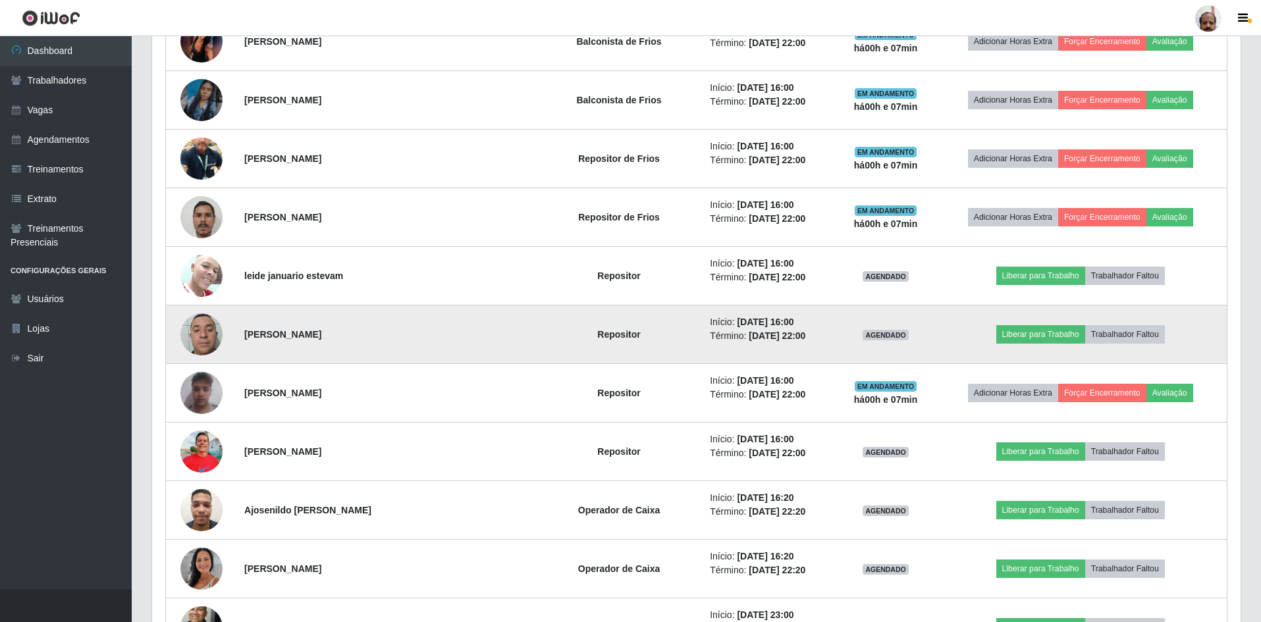
scroll to position [940, 0]
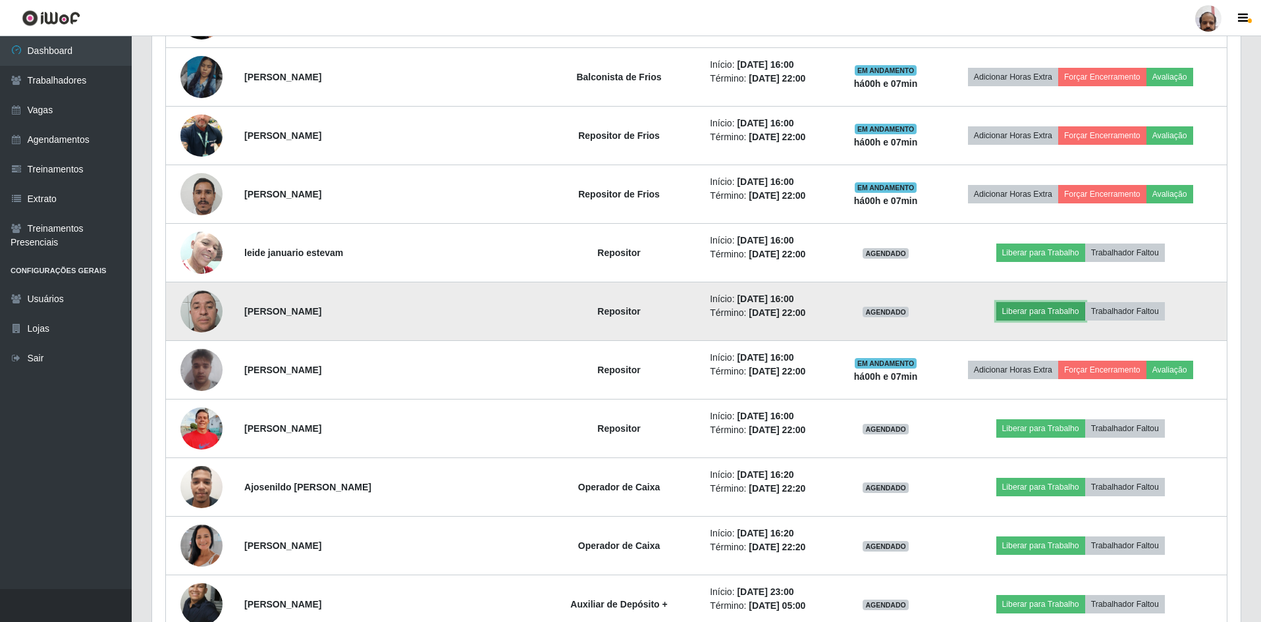
click at [1044, 311] on button "Liberar para Trabalho" at bounding box center [1040, 311] width 89 height 18
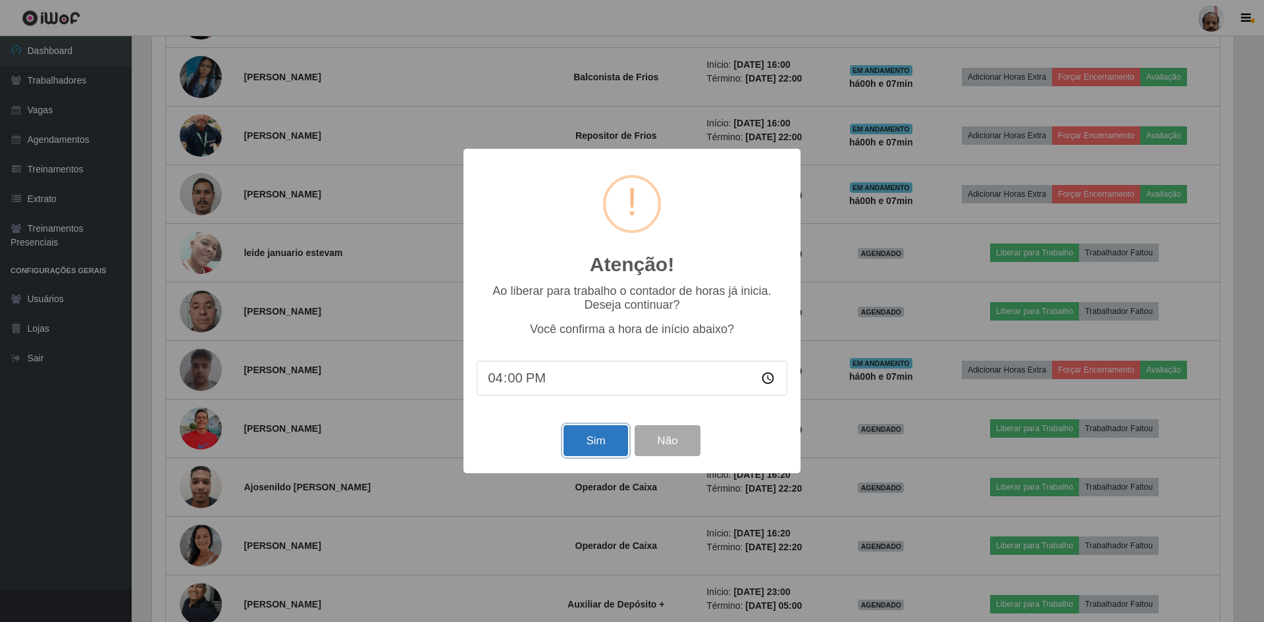
click at [601, 444] on button "Sim" at bounding box center [596, 440] width 64 height 31
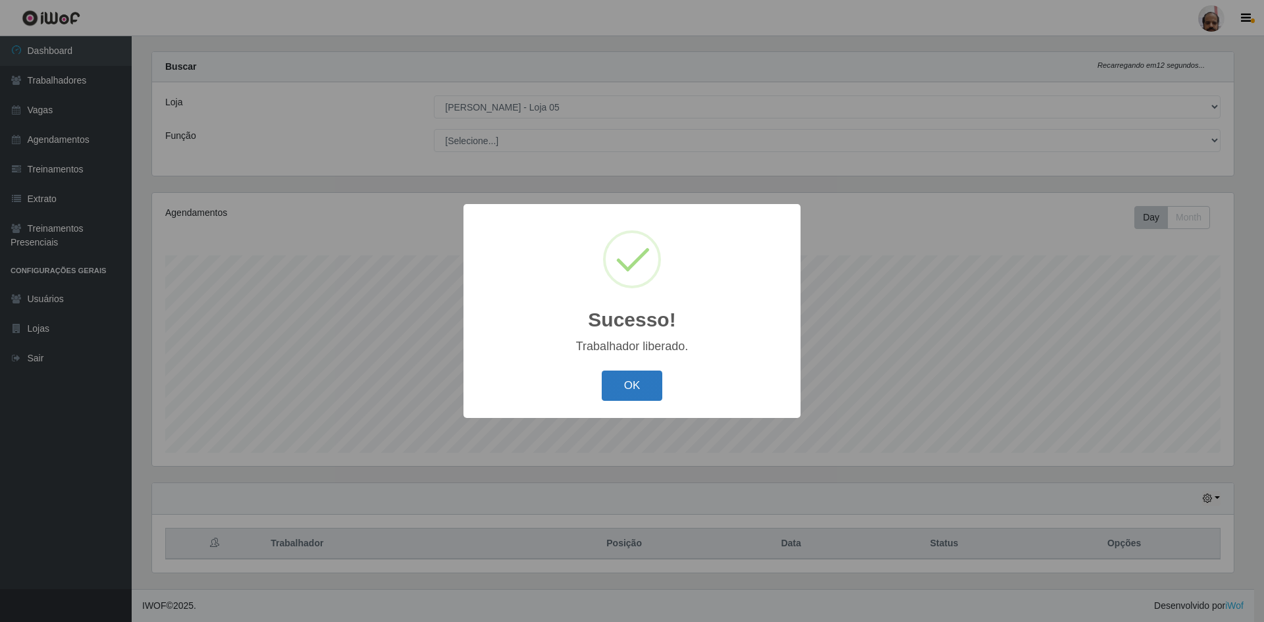
click at [626, 391] on button "OK" at bounding box center [632, 386] width 61 height 31
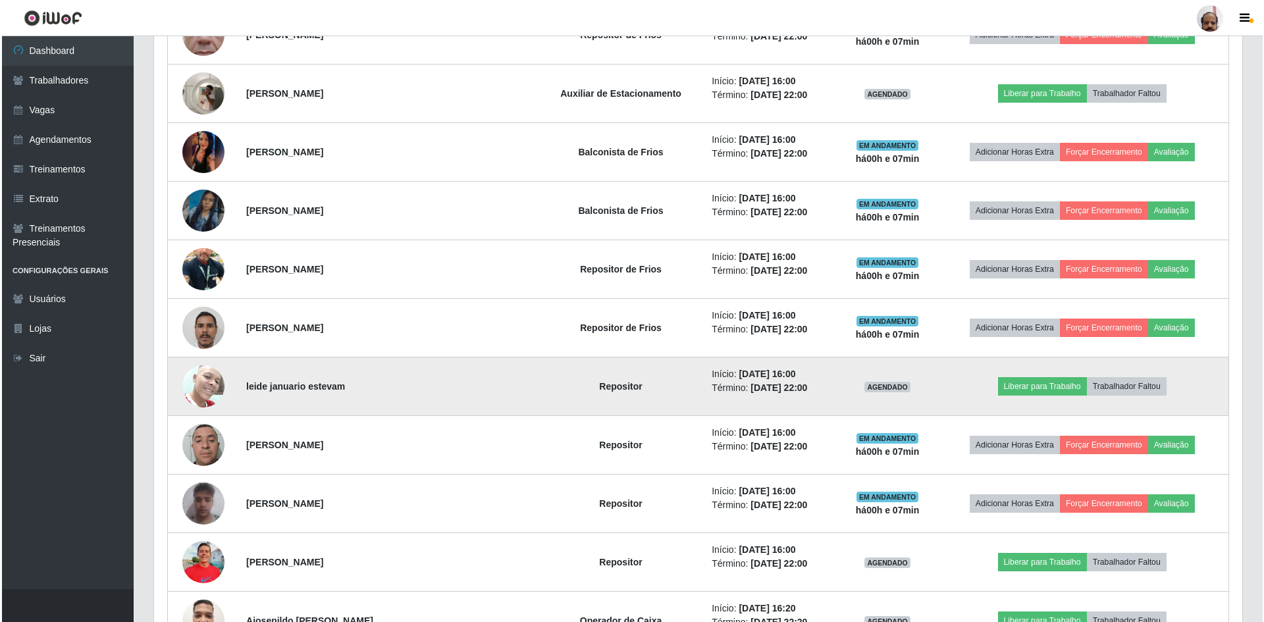
scroll to position [808, 0]
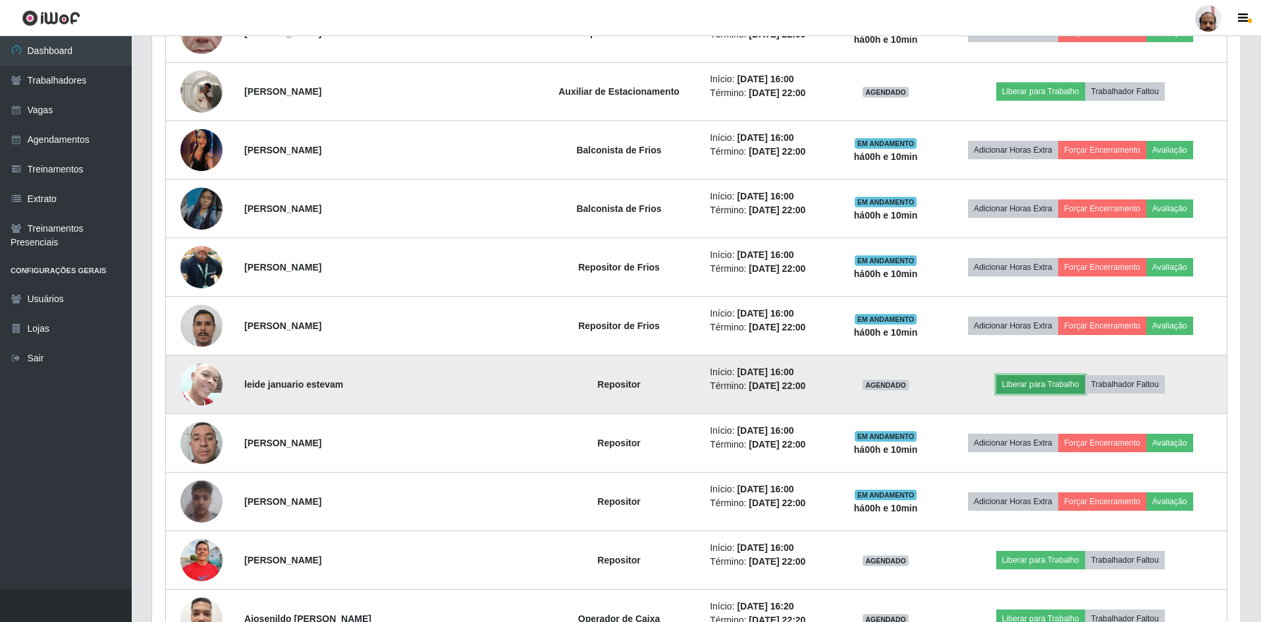
click at [1035, 385] on button "Liberar para Trabalho" at bounding box center [1040, 384] width 89 height 18
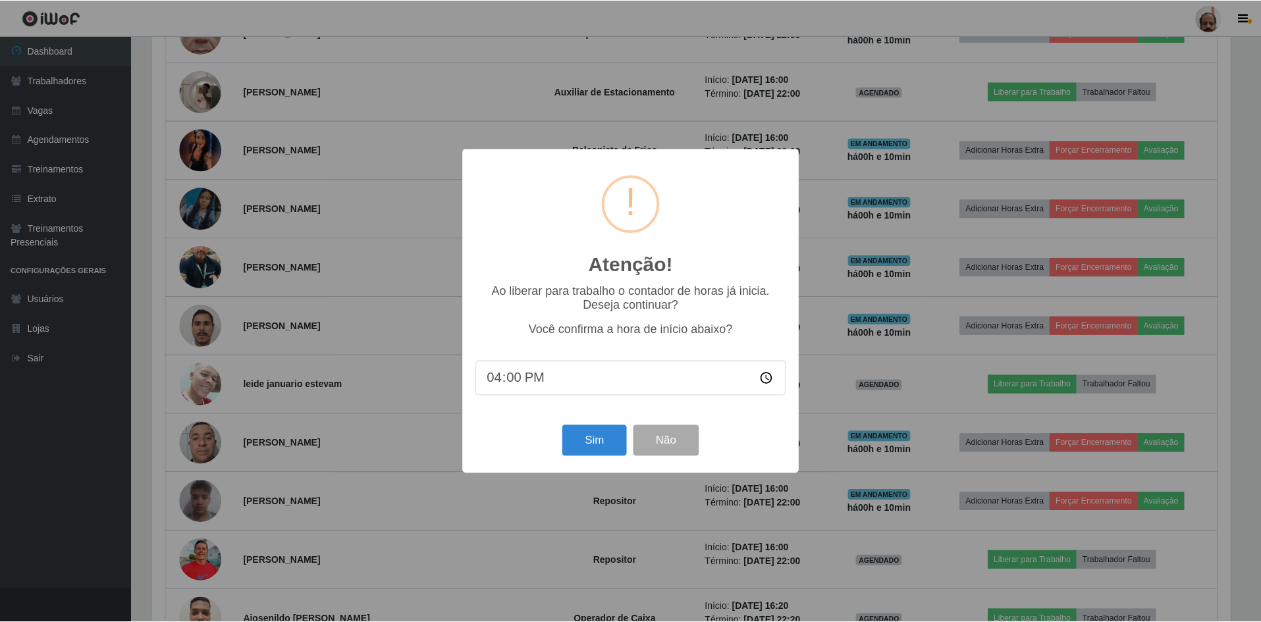
scroll to position [273, 1082]
drag, startPoint x: 589, startPoint y: 447, endPoint x: 577, endPoint y: 460, distance: 16.8
click at [590, 447] on button "Sim" at bounding box center [596, 440] width 64 height 31
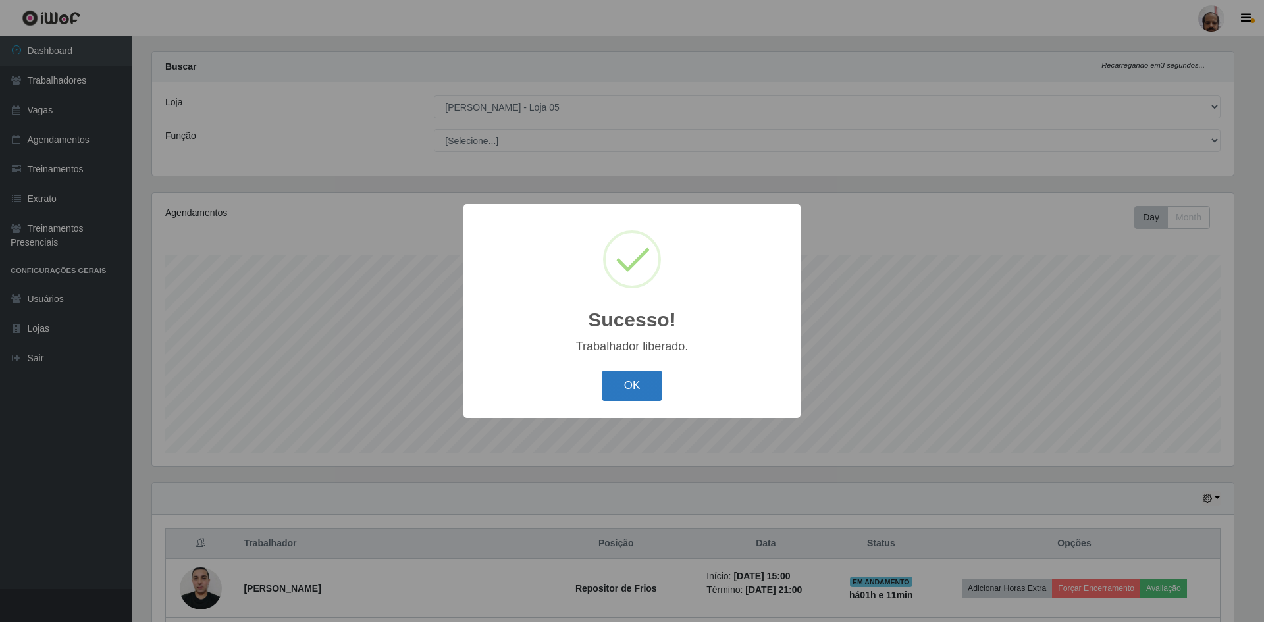
click at [626, 386] on button "OK" at bounding box center [632, 386] width 61 height 31
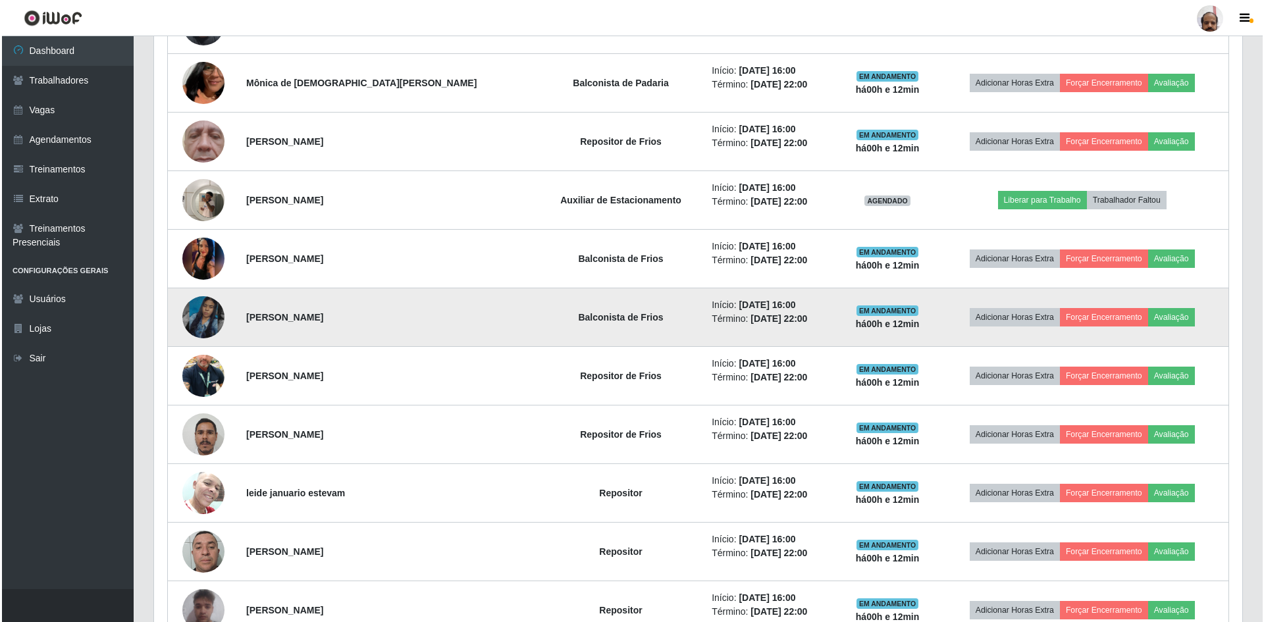
scroll to position [676, 0]
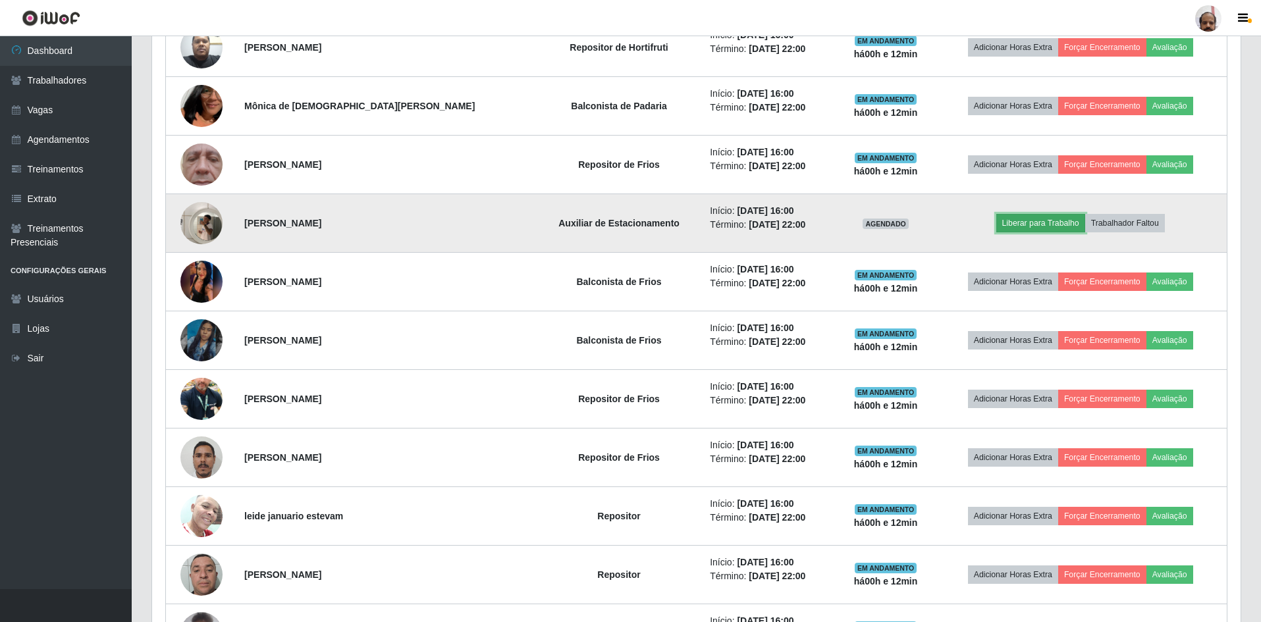
click at [1040, 221] on button "Liberar para Trabalho" at bounding box center [1040, 223] width 89 height 18
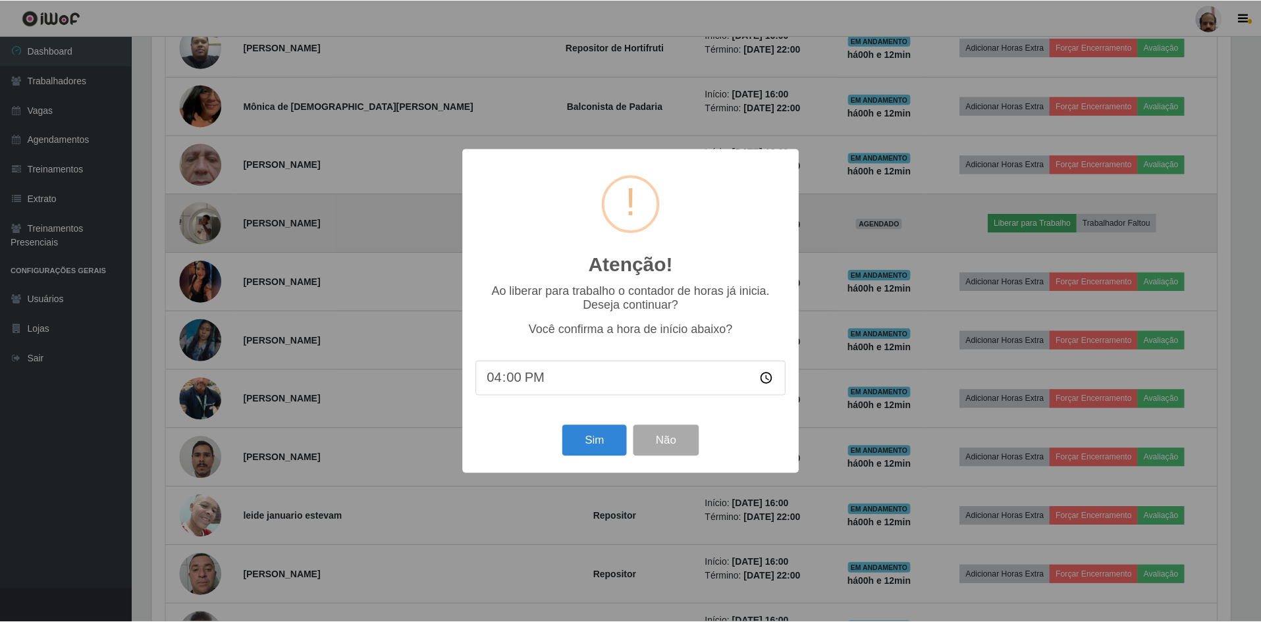
scroll to position [273, 1082]
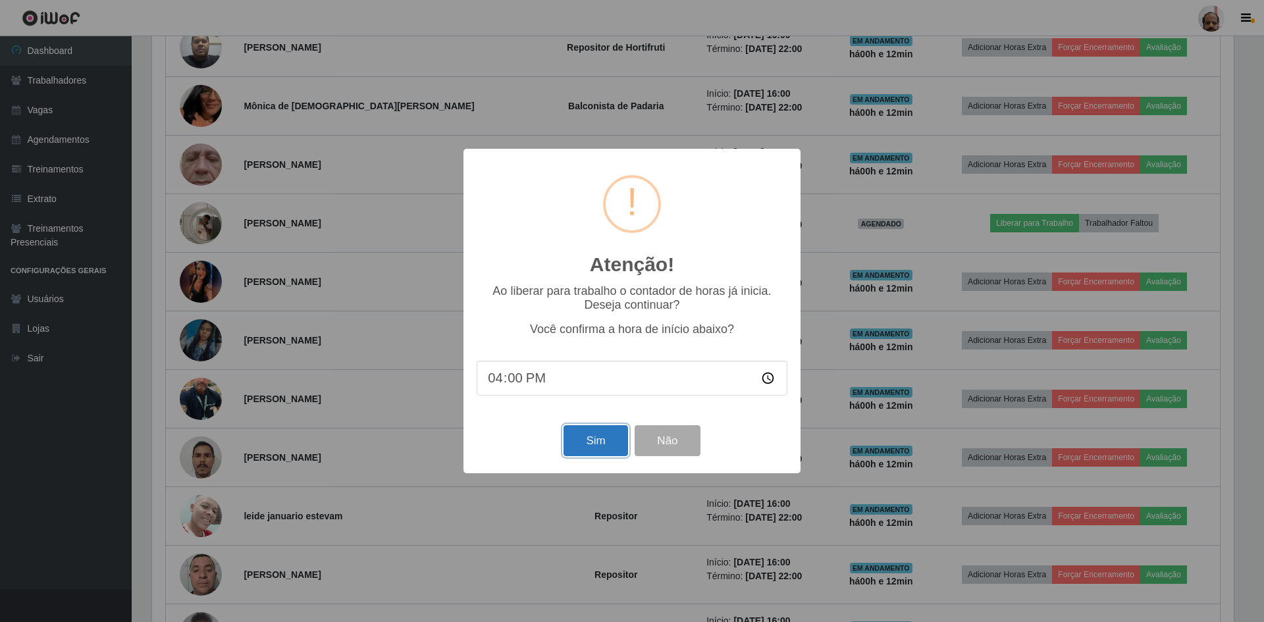
click at [593, 451] on button "Sim" at bounding box center [596, 440] width 64 height 31
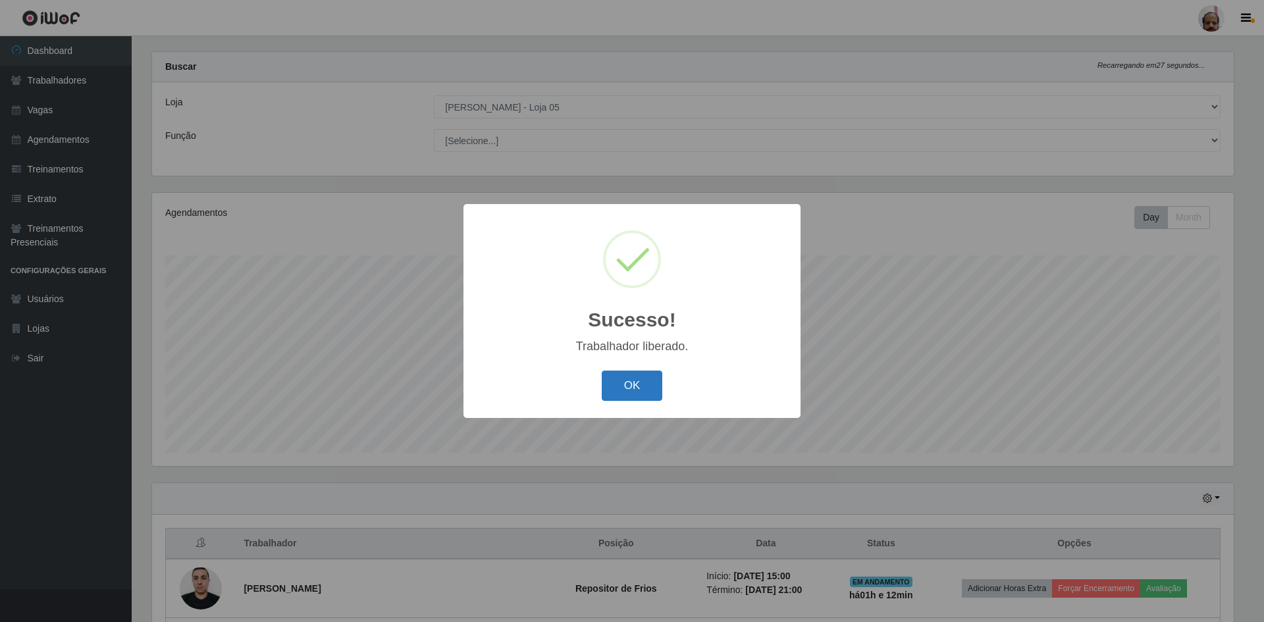
click at [618, 375] on button "OK" at bounding box center [632, 386] width 61 height 31
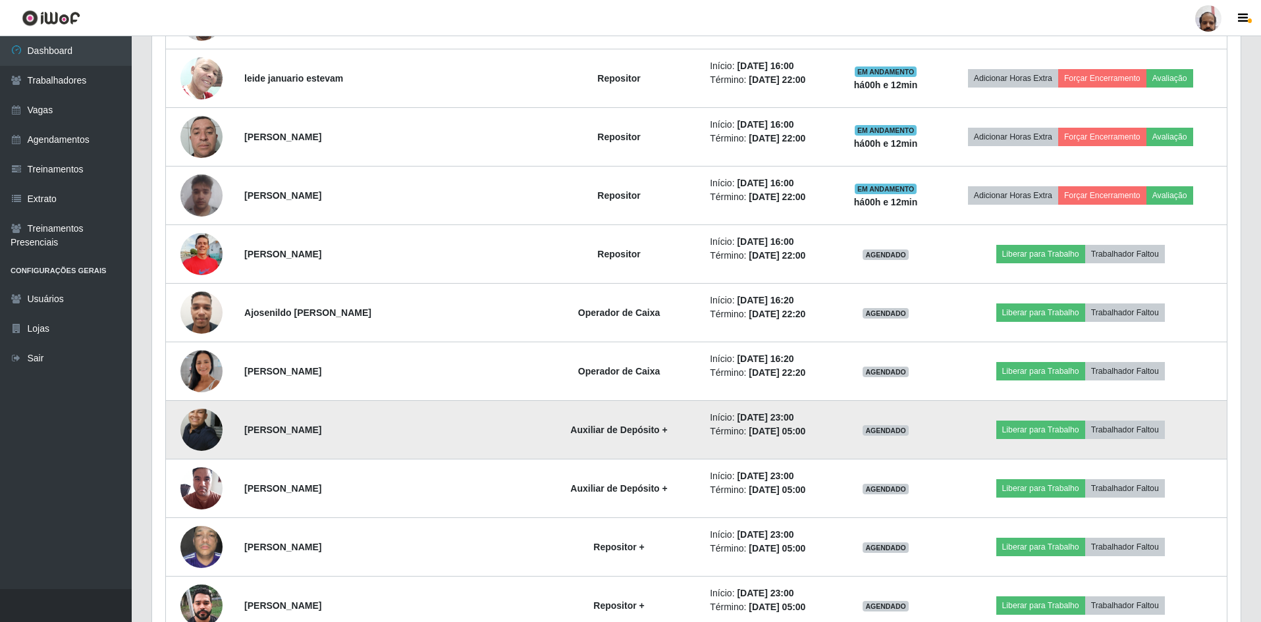
scroll to position [1137, 0]
